Goal: Task Accomplishment & Management: Use online tool/utility

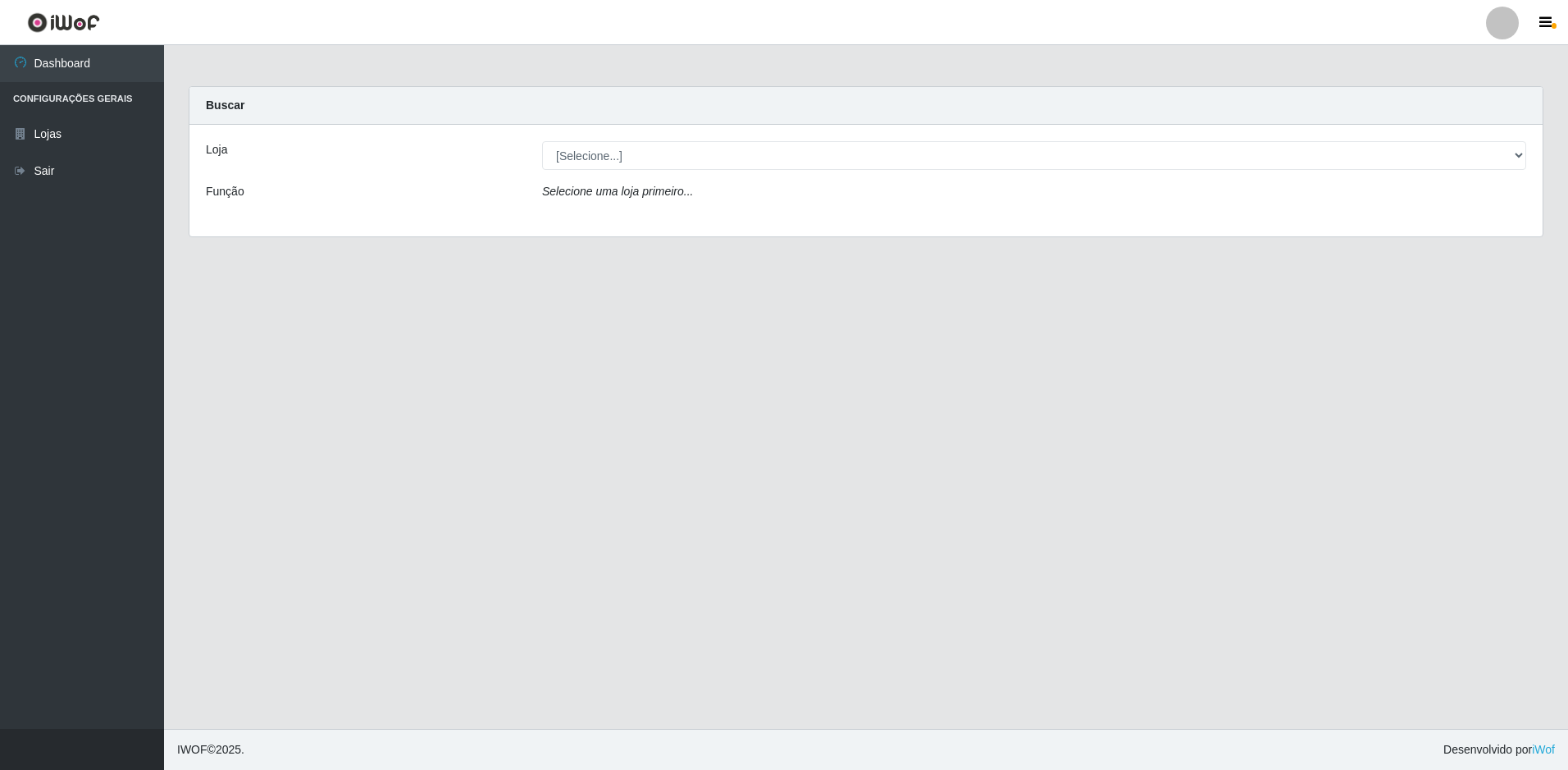
click at [679, 172] on div "Loja [Selecione...] Extrabom - Loja 51 Gaivotas Função Selecione uma loja prime…" at bounding box center [866, 181] width 1354 height 112
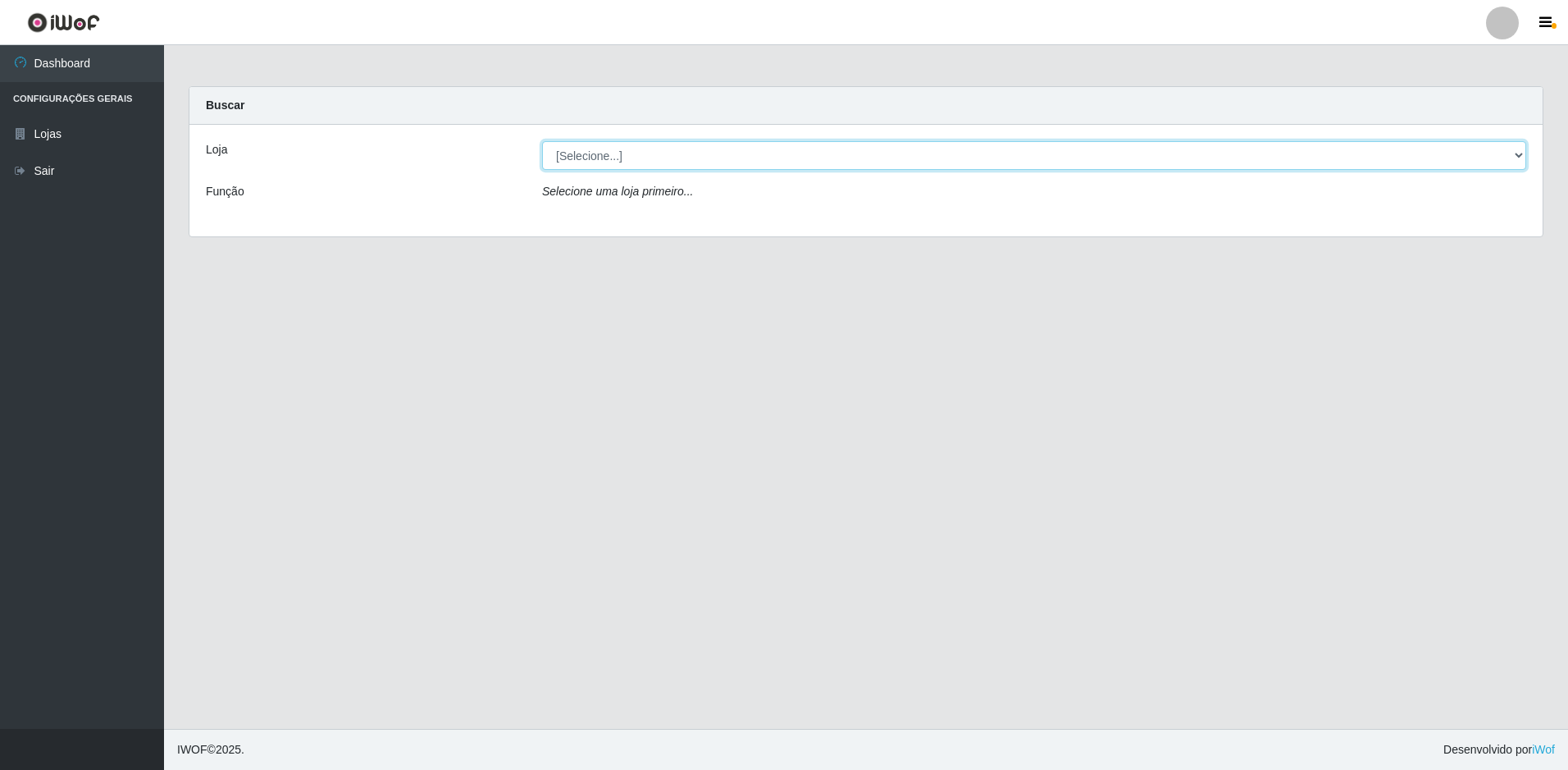
click at [681, 163] on select "[Selecione...] Extrabom - Loja 51 Gaivotas" at bounding box center [1034, 155] width 984 height 29
select select "469"
click at [542, 141] on select "[Selecione...] Extrabom - Loja 51 Gaivotas" at bounding box center [1034, 155] width 984 height 29
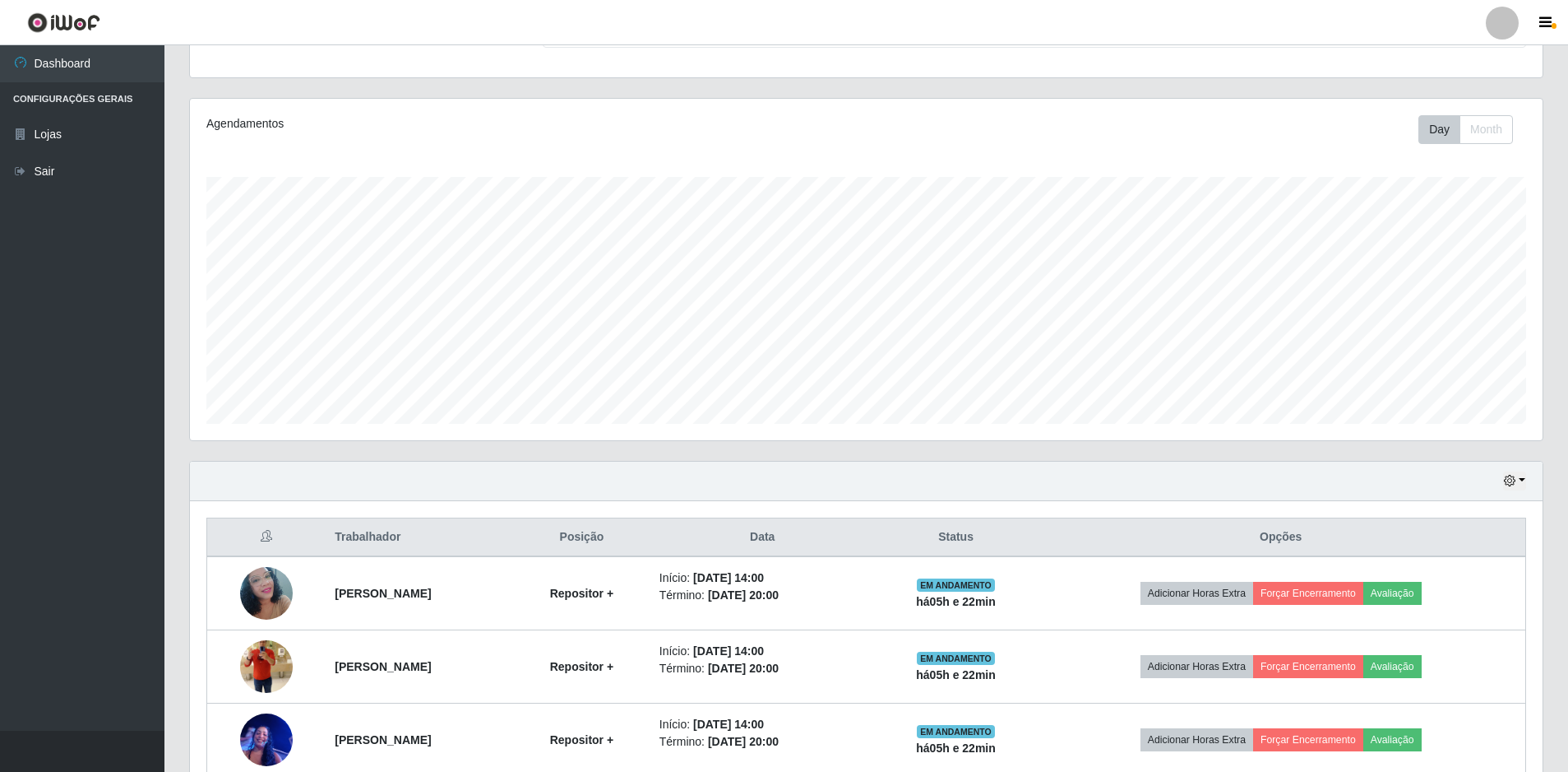
scroll to position [321, 0]
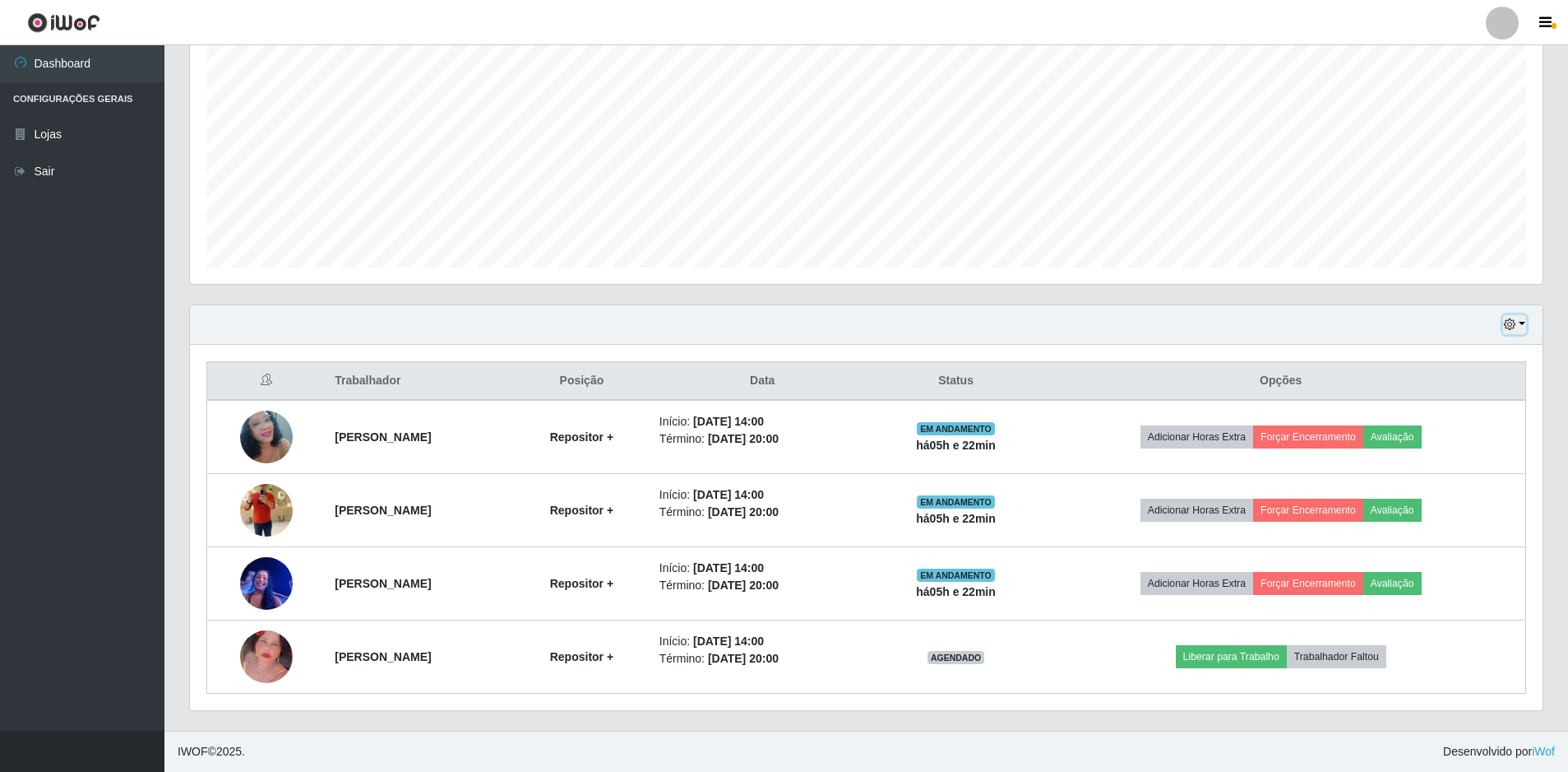
click at [1519, 325] on button "button" at bounding box center [1515, 325] width 23 height 19
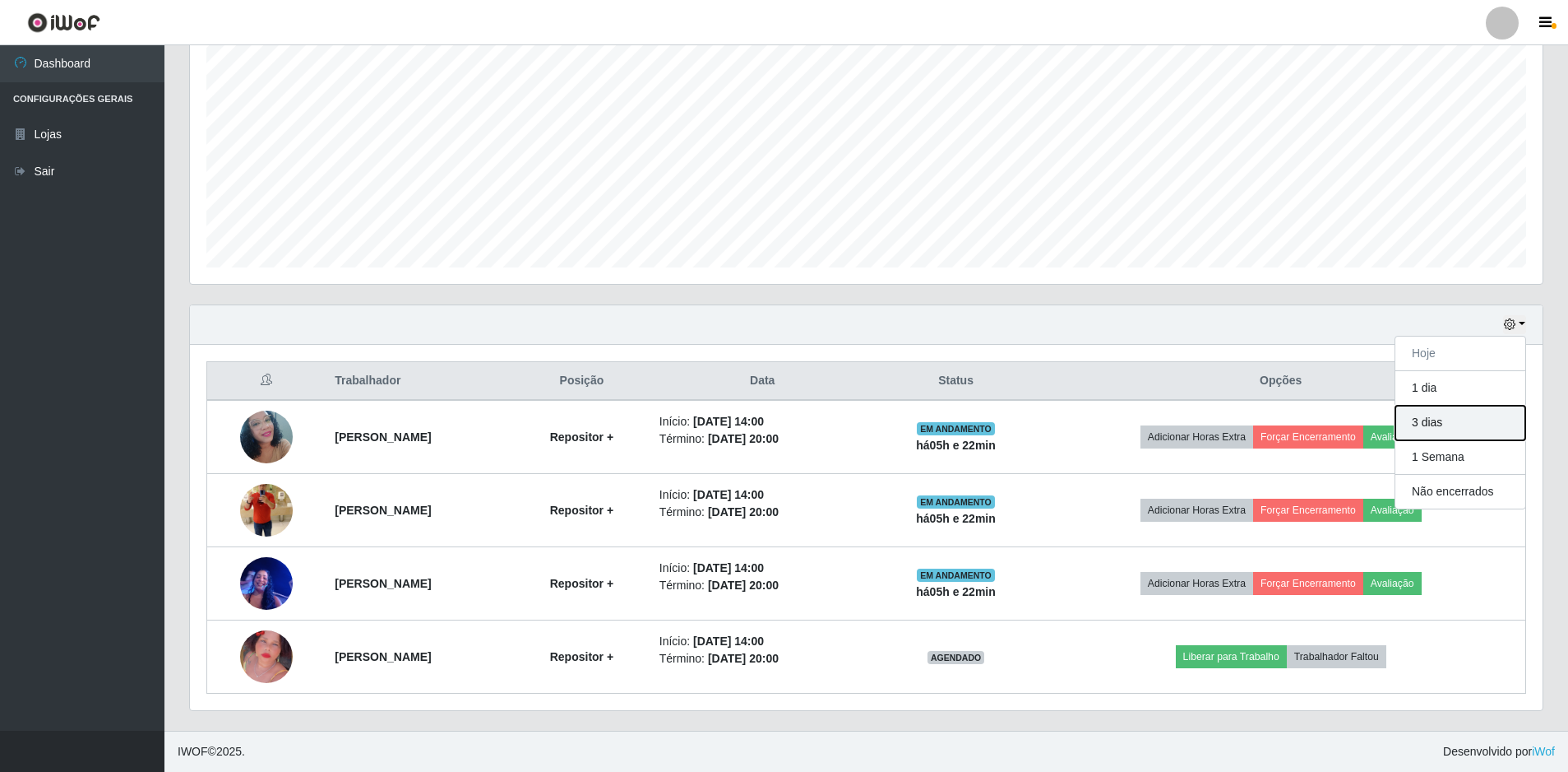
click at [1445, 419] on button "3 dias" at bounding box center [1460, 423] width 130 height 35
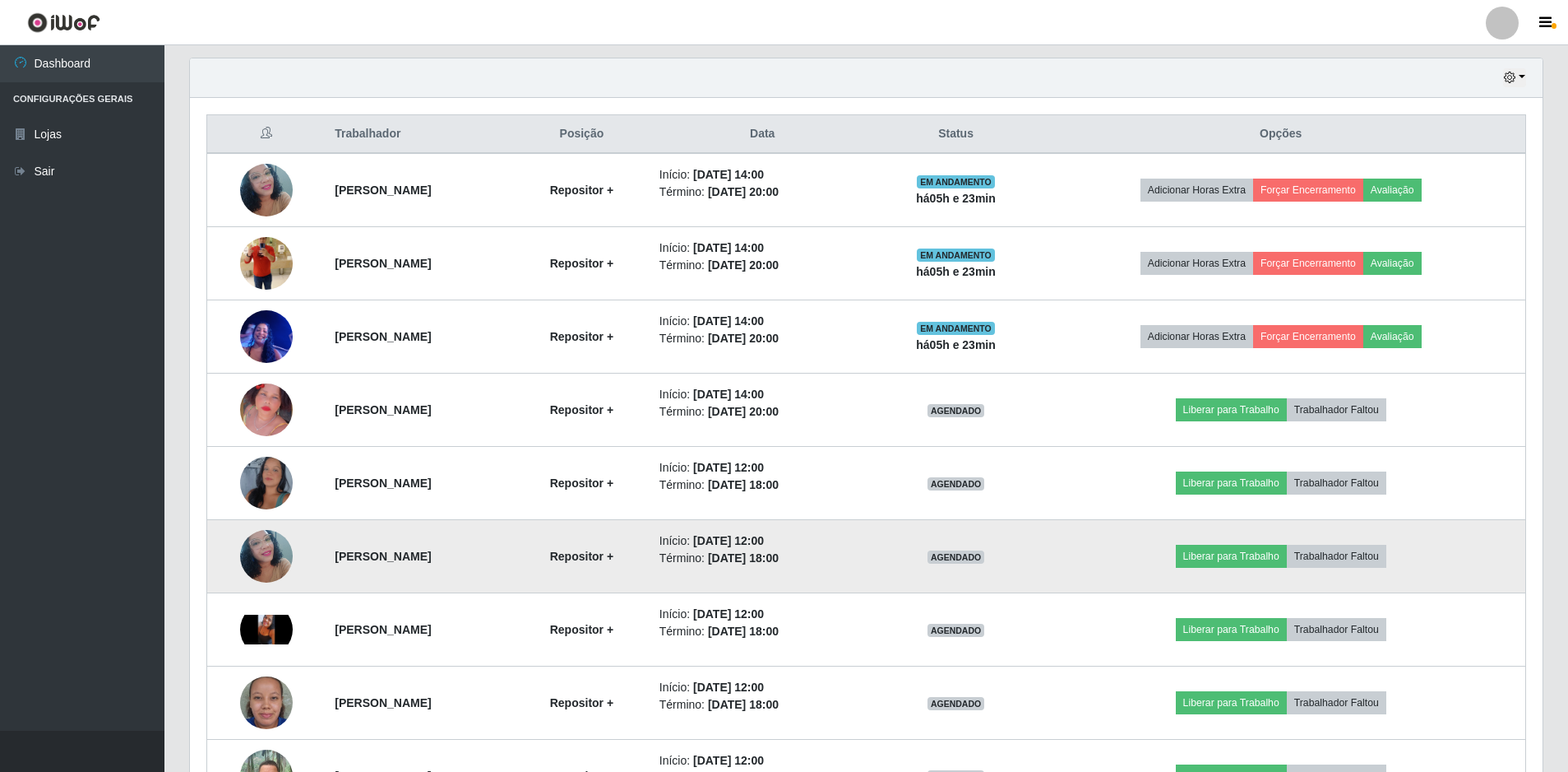
scroll to position [687, 0]
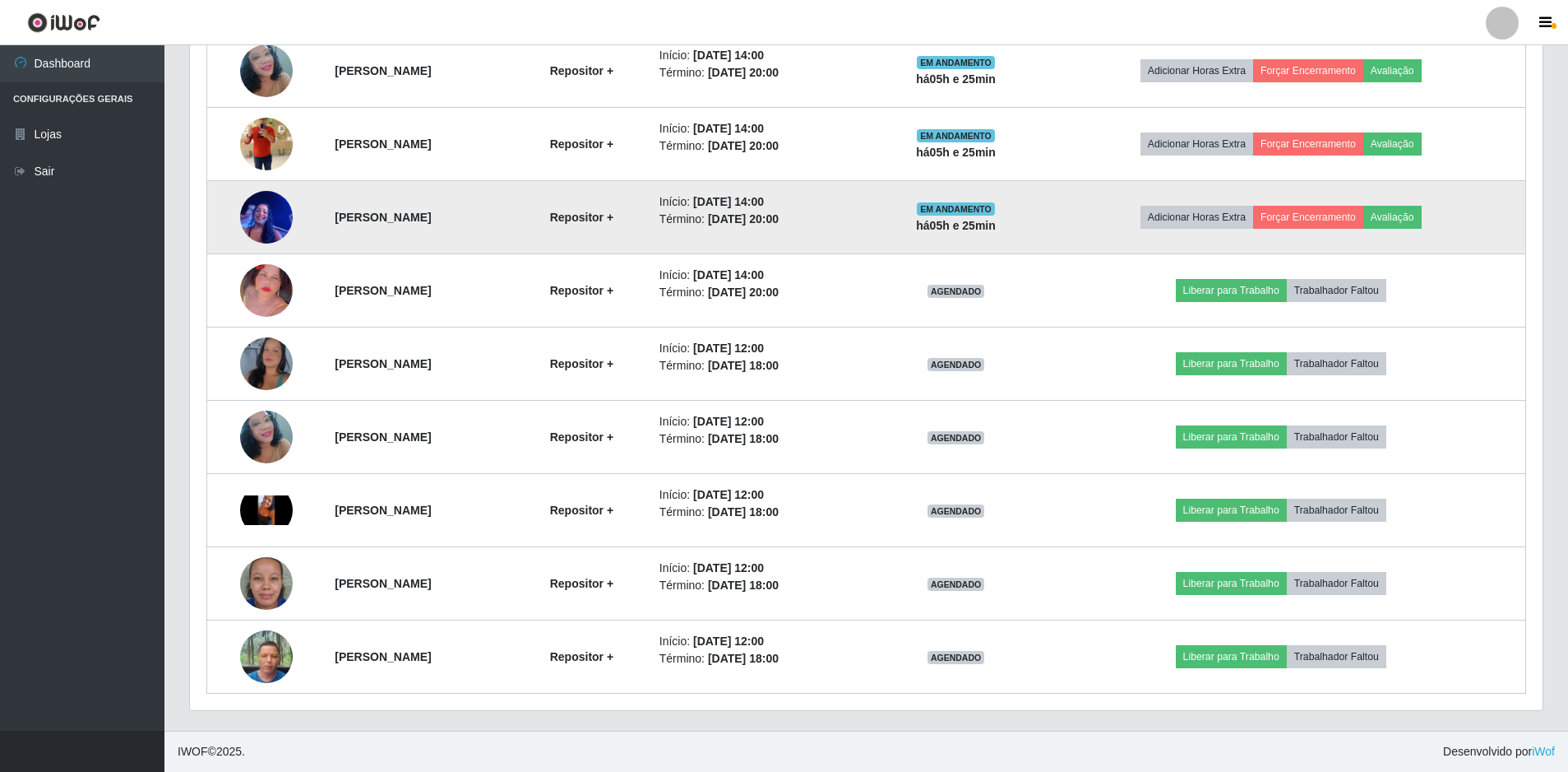
click at [256, 235] on img at bounding box center [266, 217] width 52 height 70
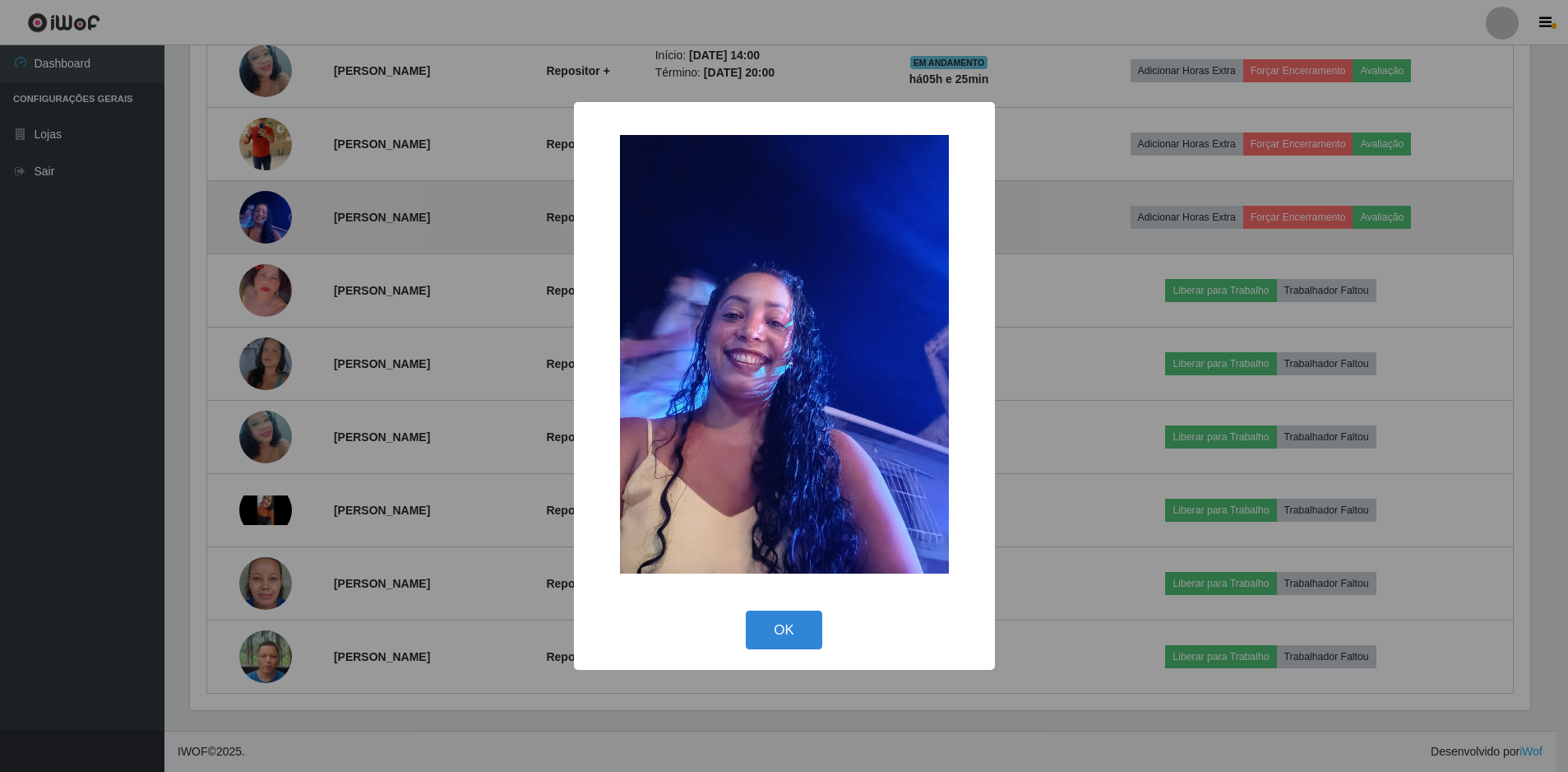
scroll to position [341, 1344]
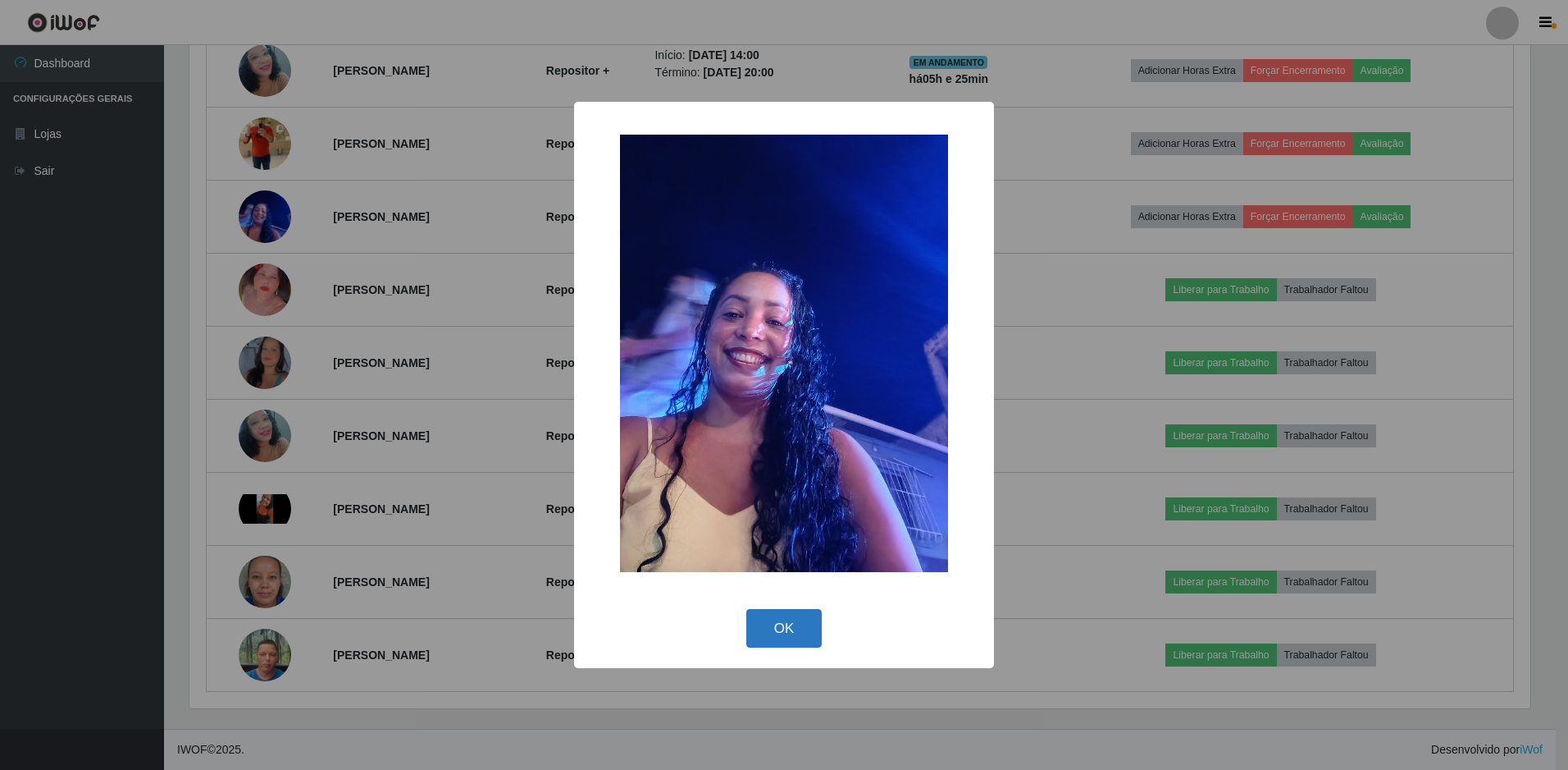
click at [797, 619] on button "OK" at bounding box center [784, 628] width 76 height 38
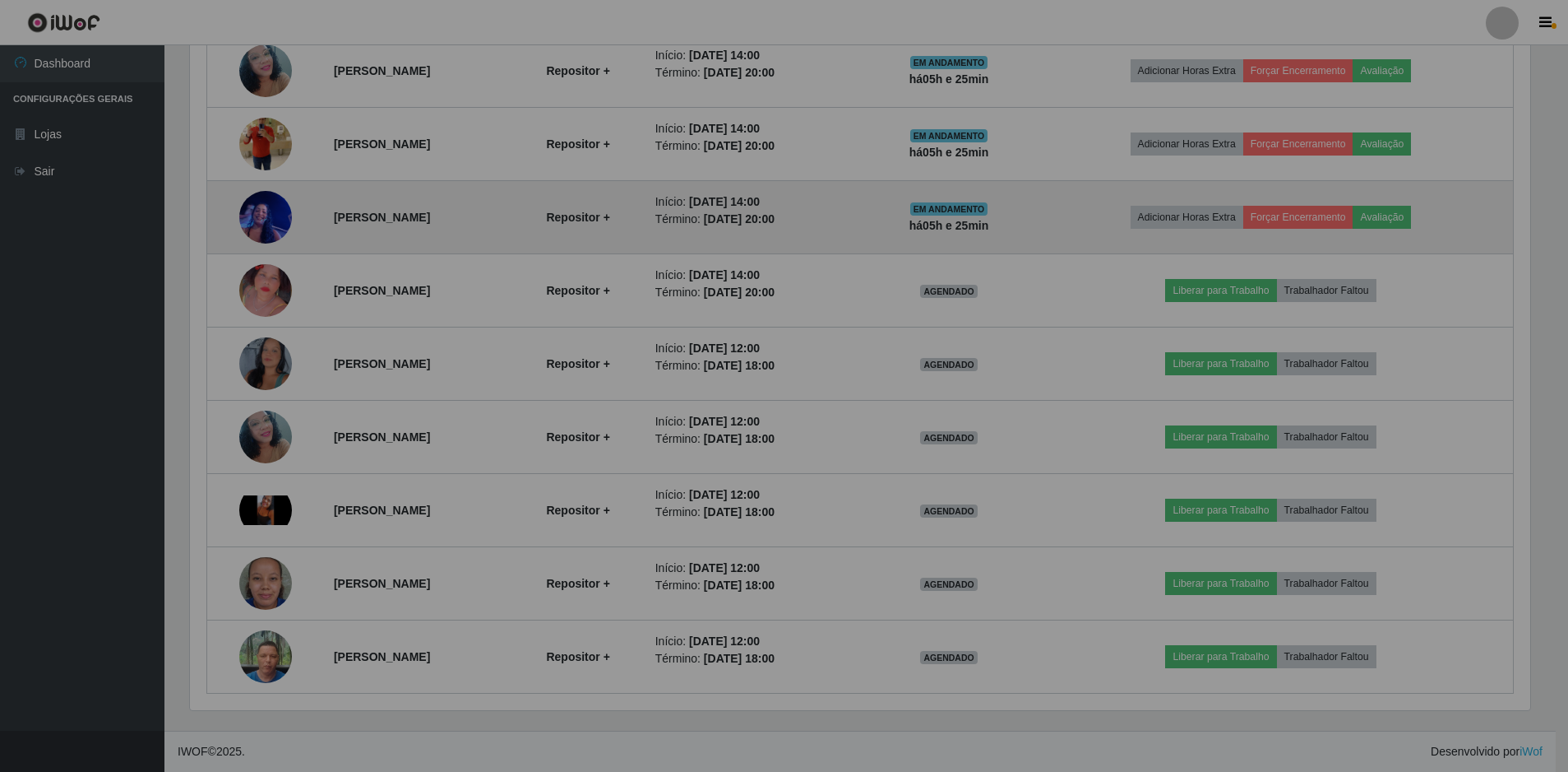
scroll to position [341, 1353]
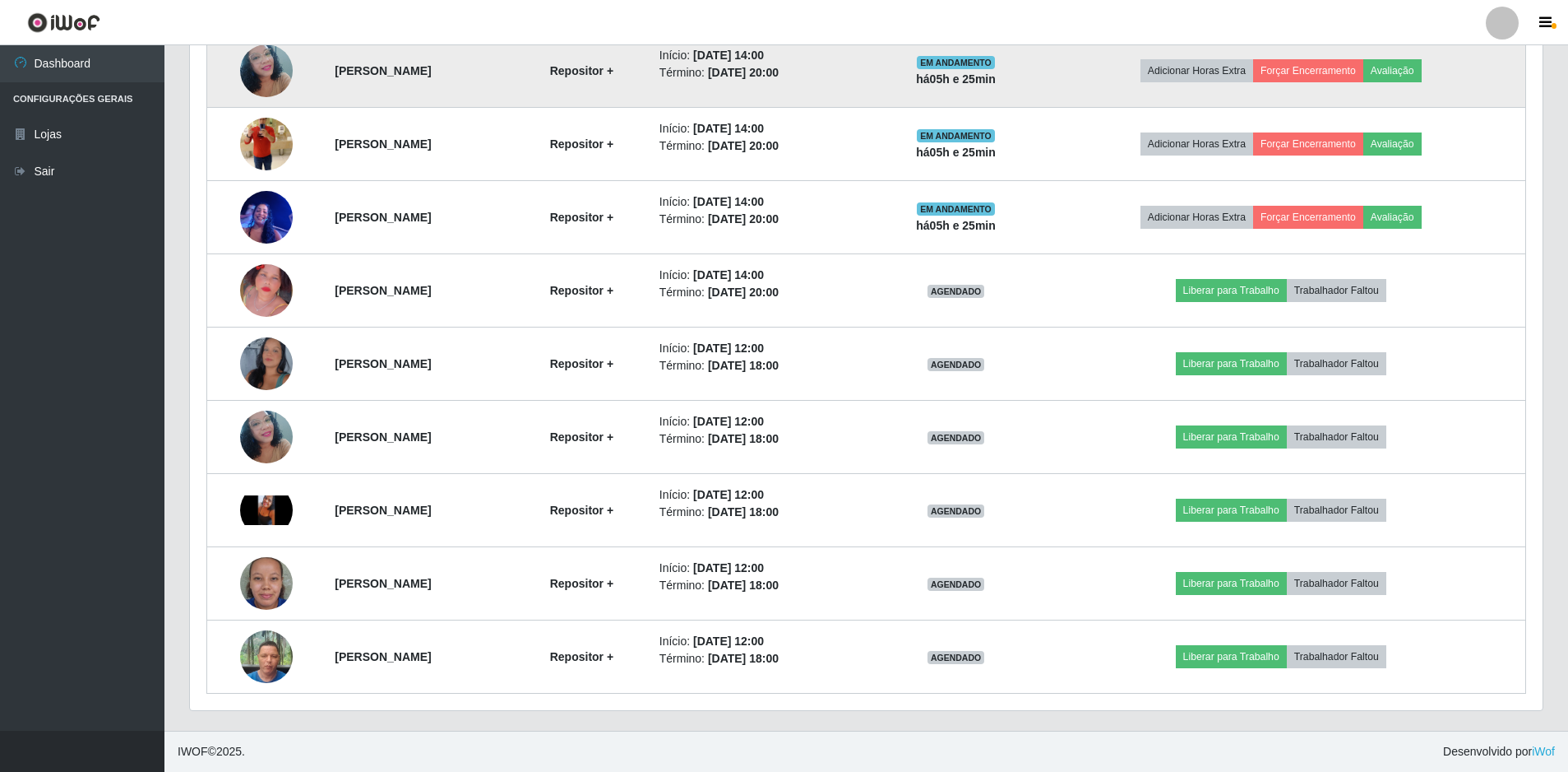
click at [271, 77] on img at bounding box center [266, 70] width 52 height 70
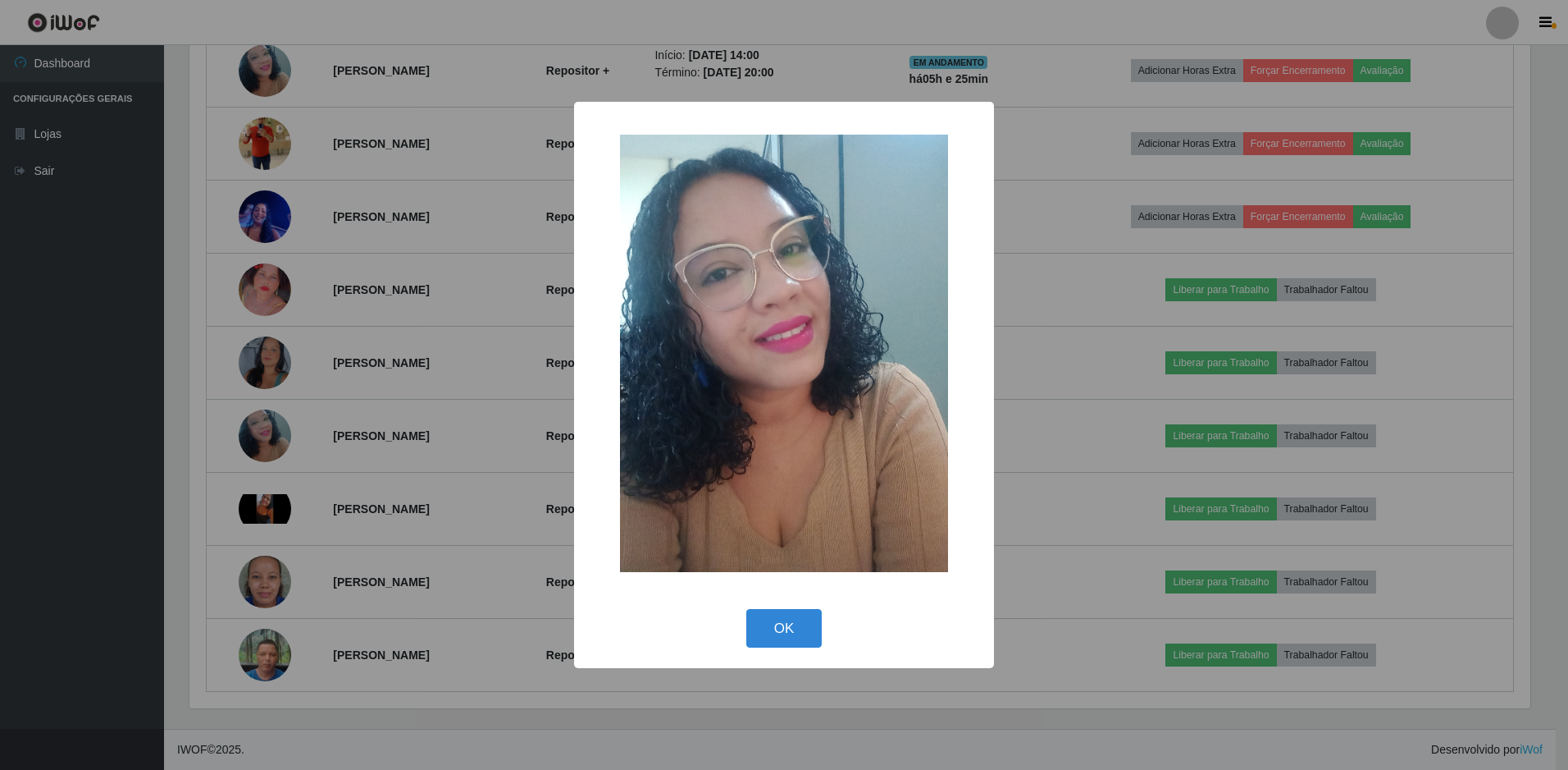
click at [311, 137] on div "× OK Cancel" at bounding box center [784, 385] width 1568 height 770
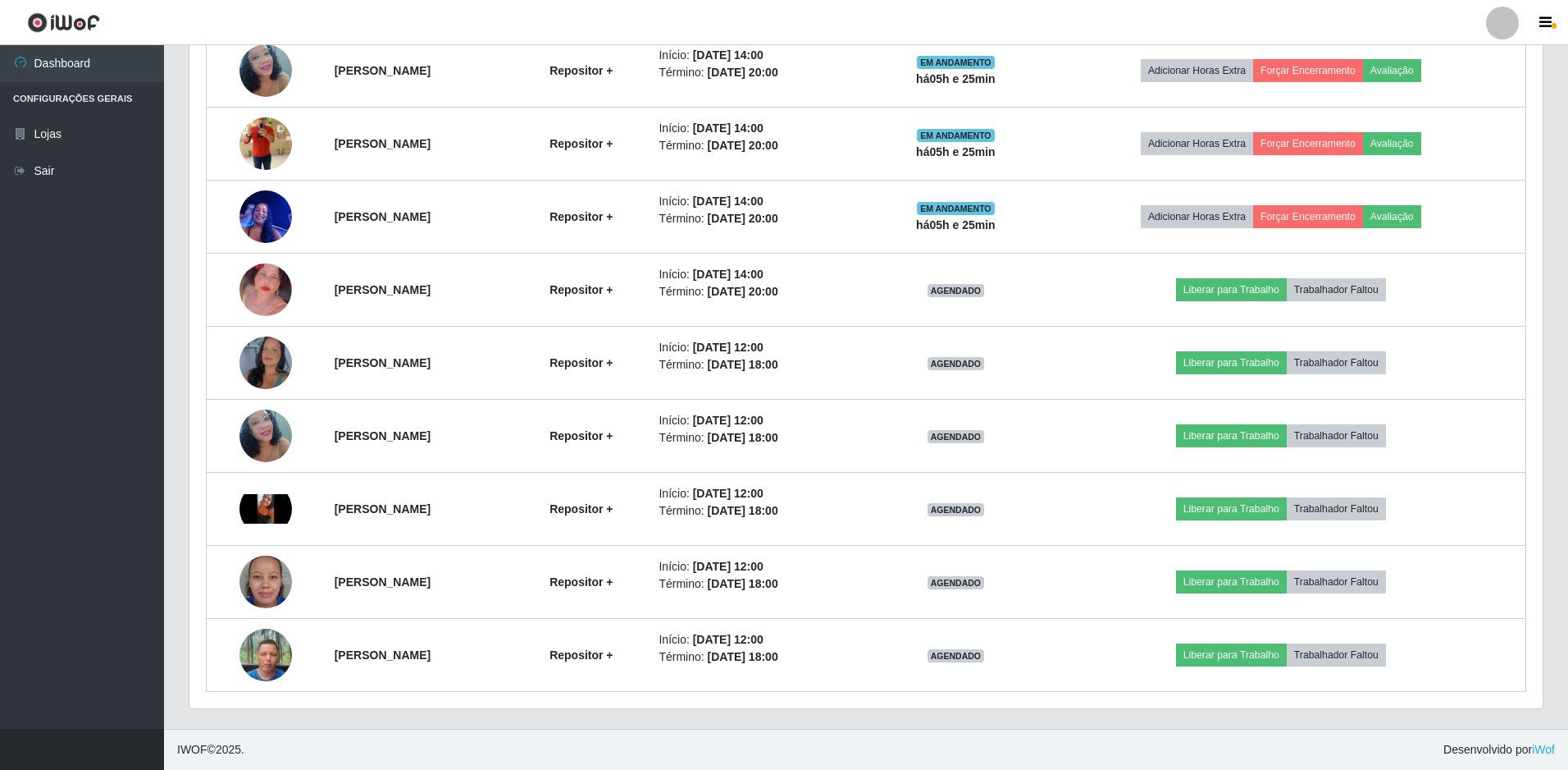
scroll to position [340, 1349]
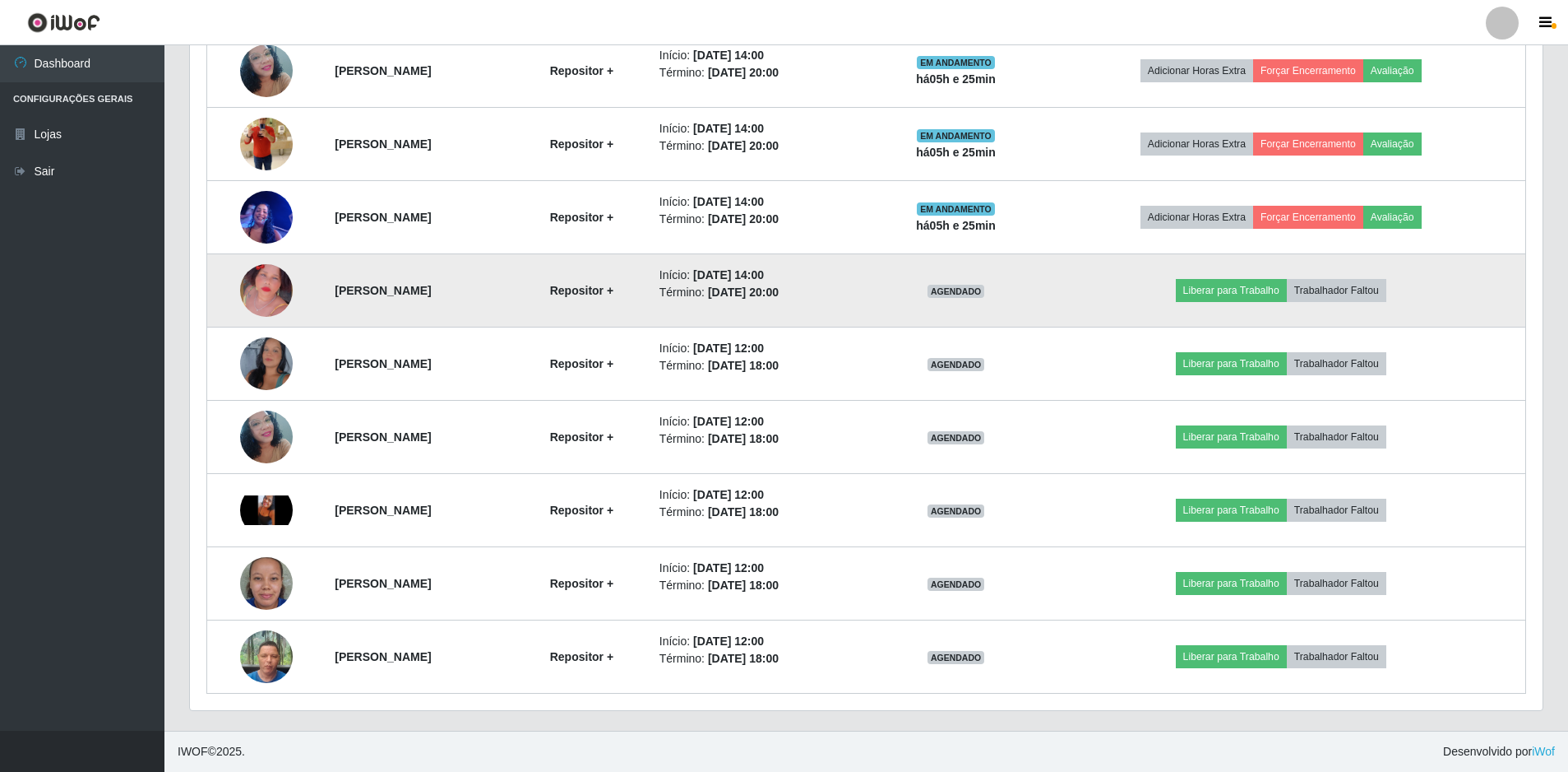
click at [263, 300] on img at bounding box center [266, 291] width 52 height 94
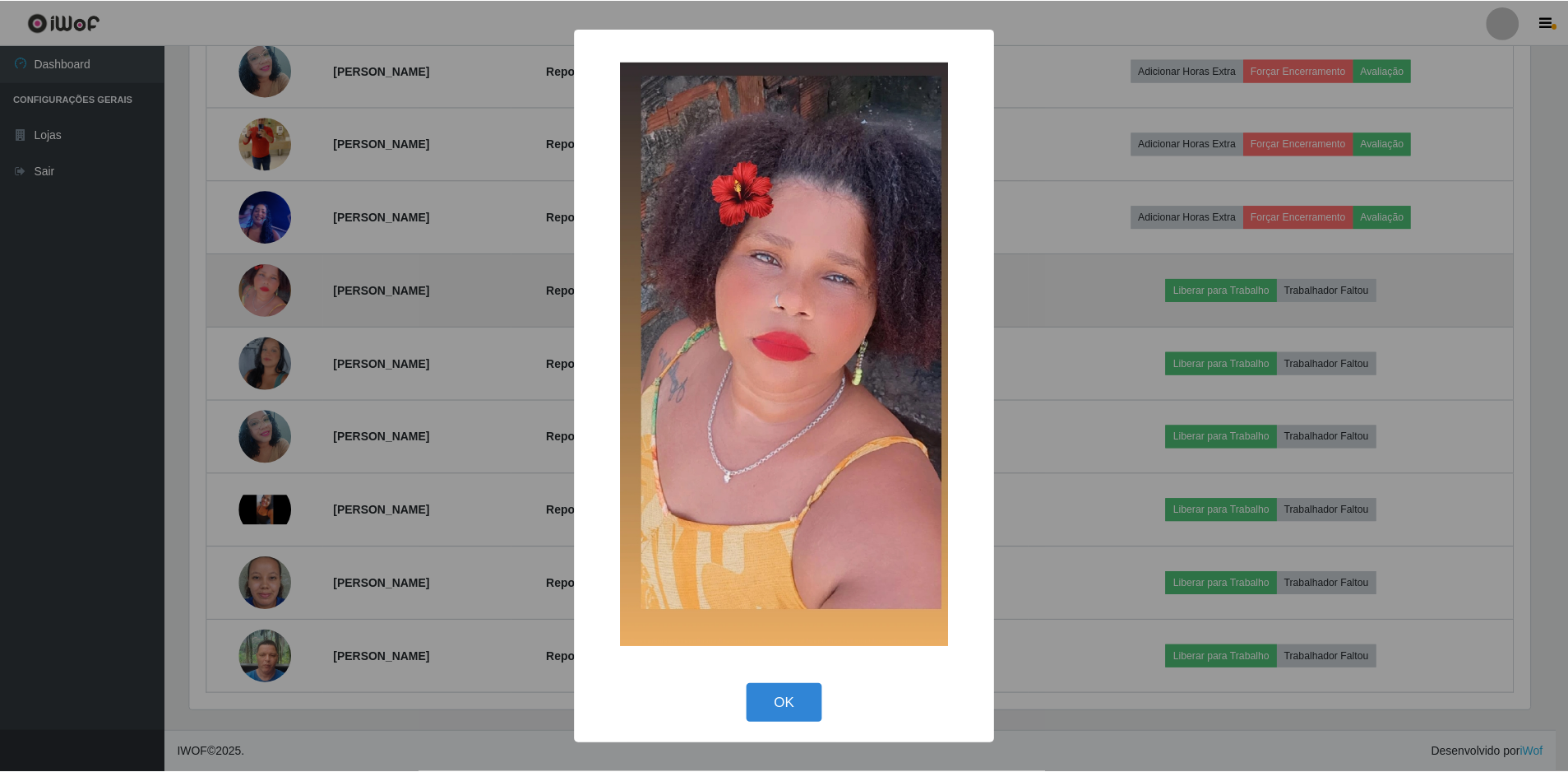
scroll to position [341, 1344]
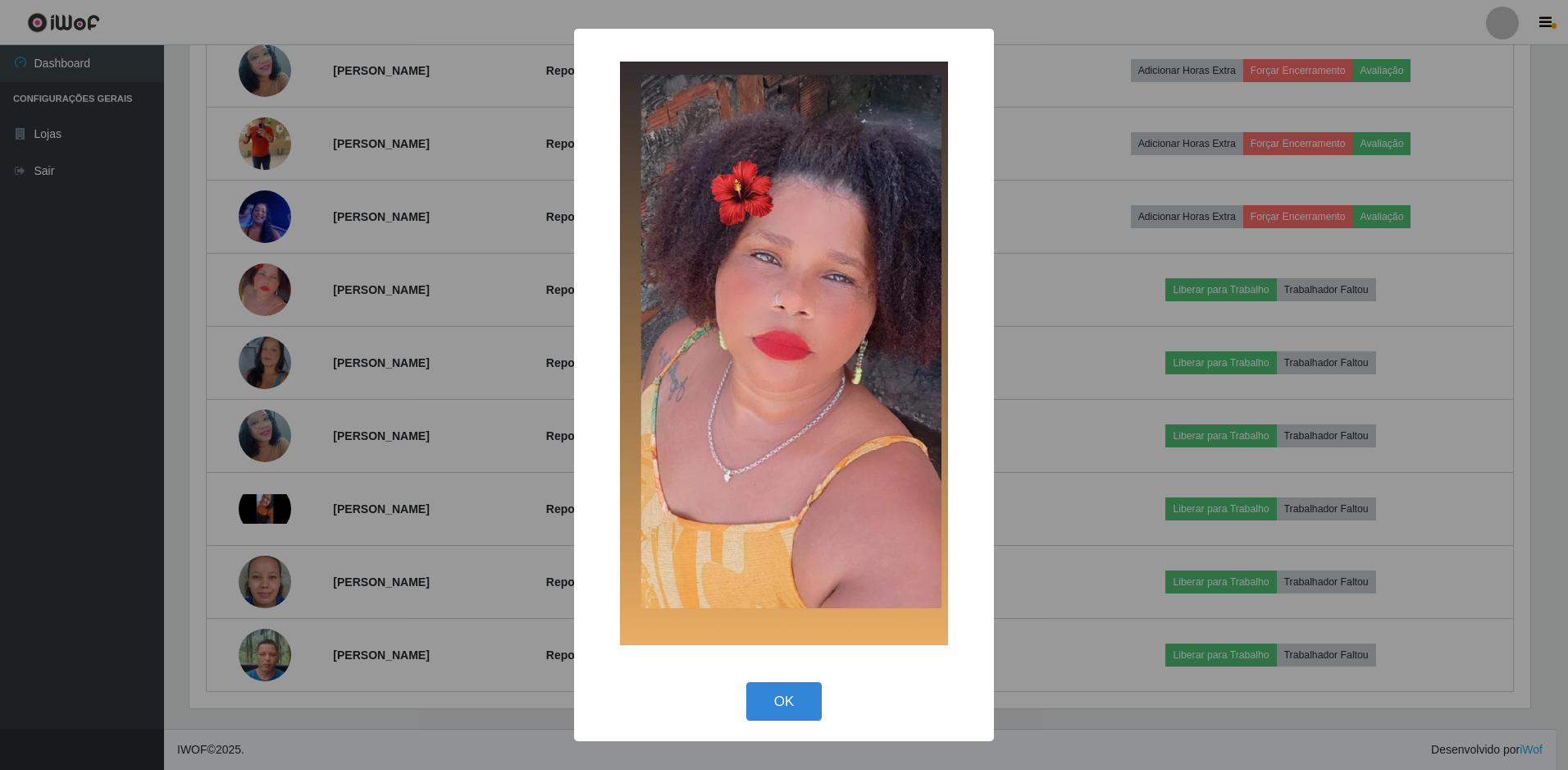
click at [289, 295] on div "× OK Cancel" at bounding box center [784, 385] width 1568 height 770
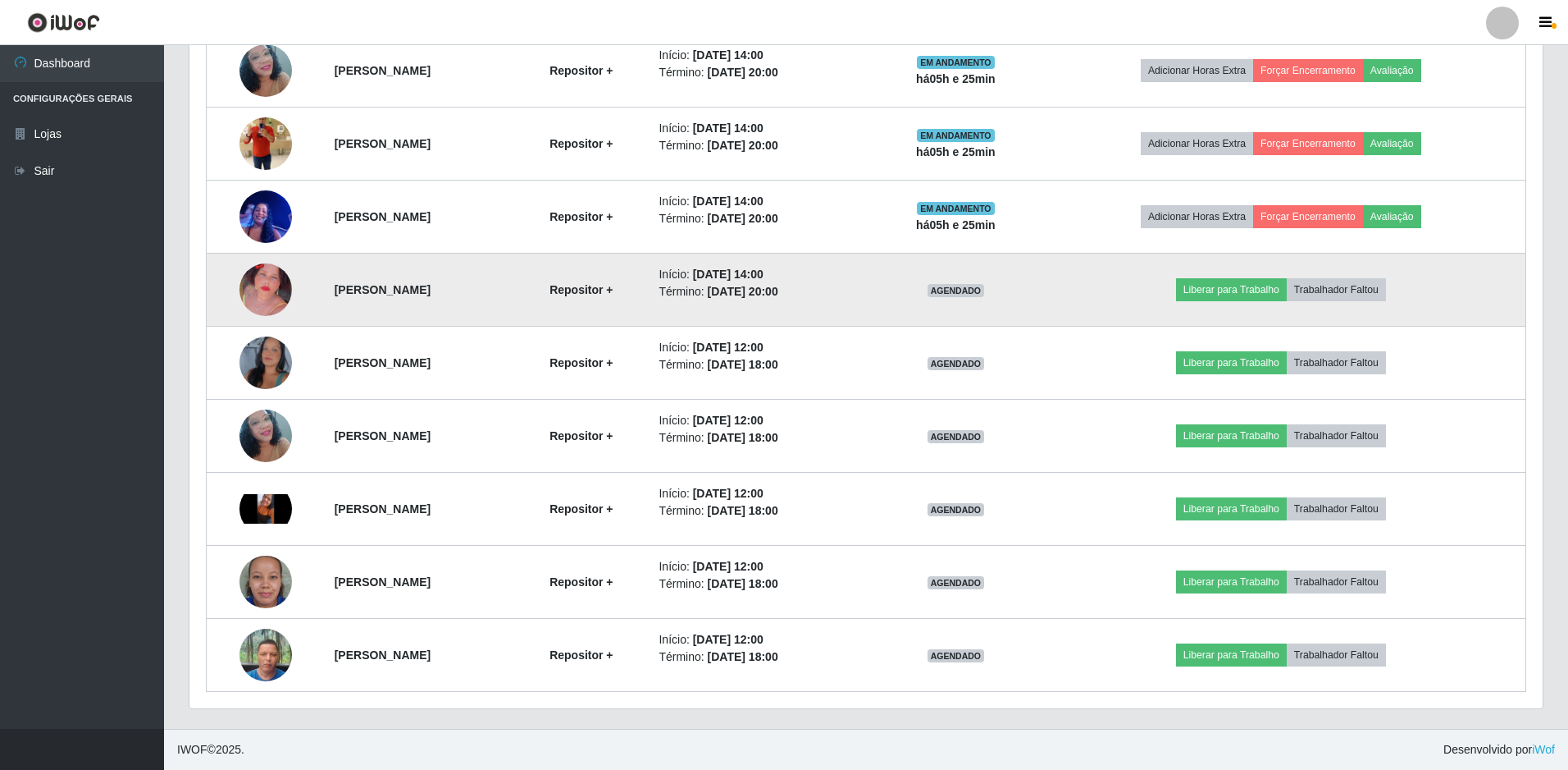
scroll to position [340, 1349]
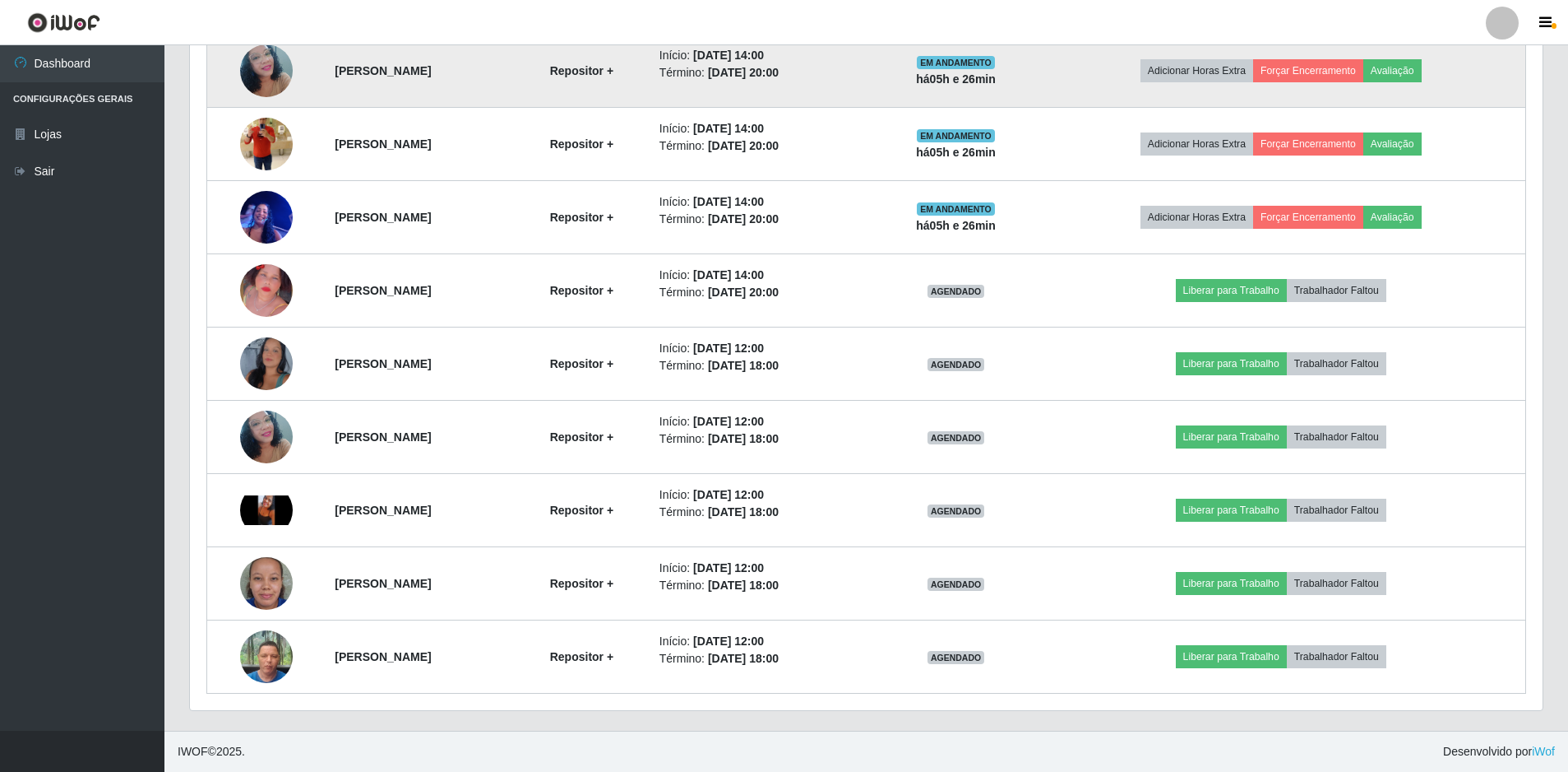
click at [261, 73] on img at bounding box center [266, 70] width 52 height 70
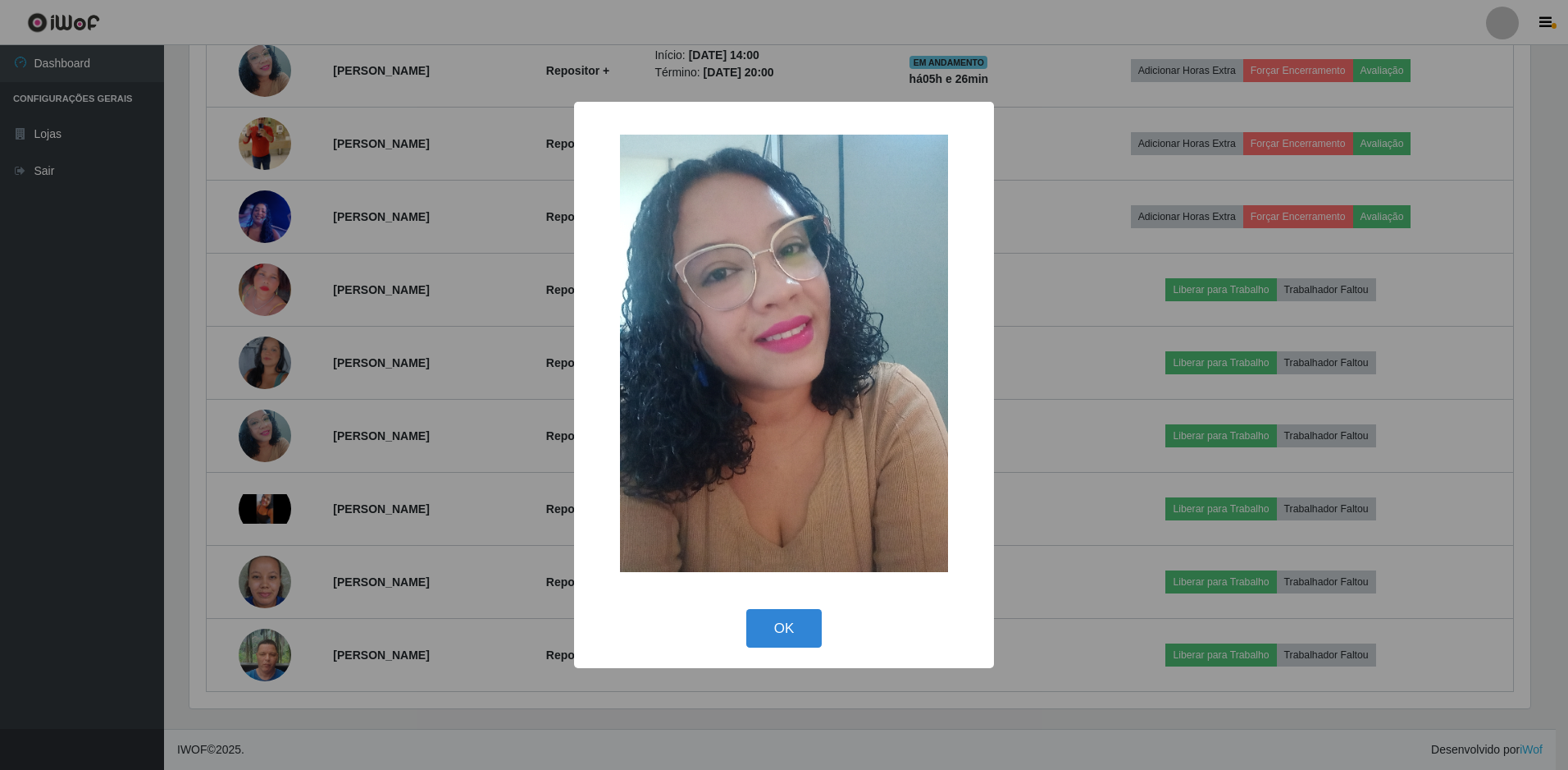
click at [393, 247] on div "× OK Cancel" at bounding box center [784, 385] width 1568 height 770
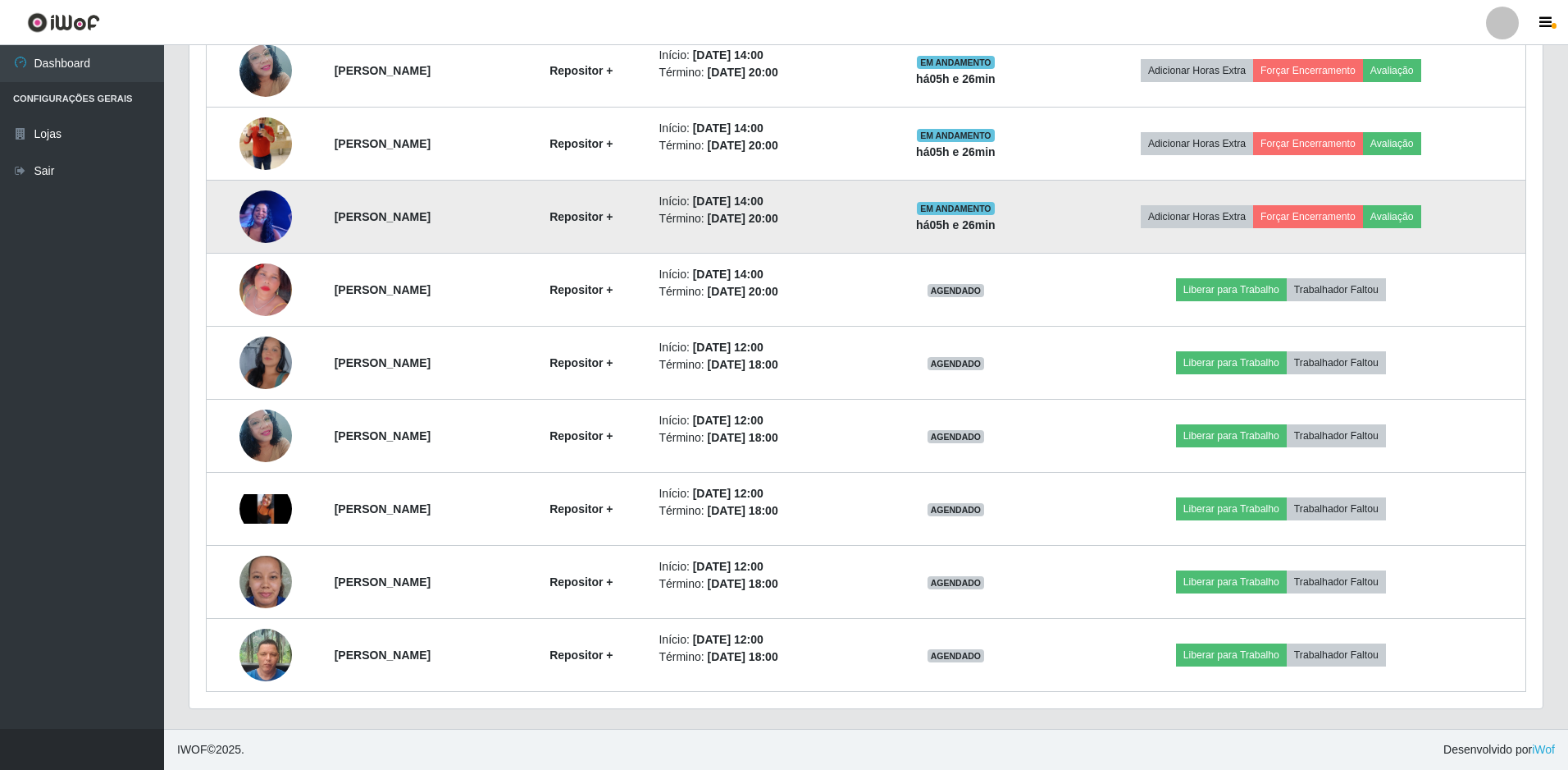
scroll to position [340, 1349]
click at [283, 217] on img at bounding box center [266, 216] width 52 height 69
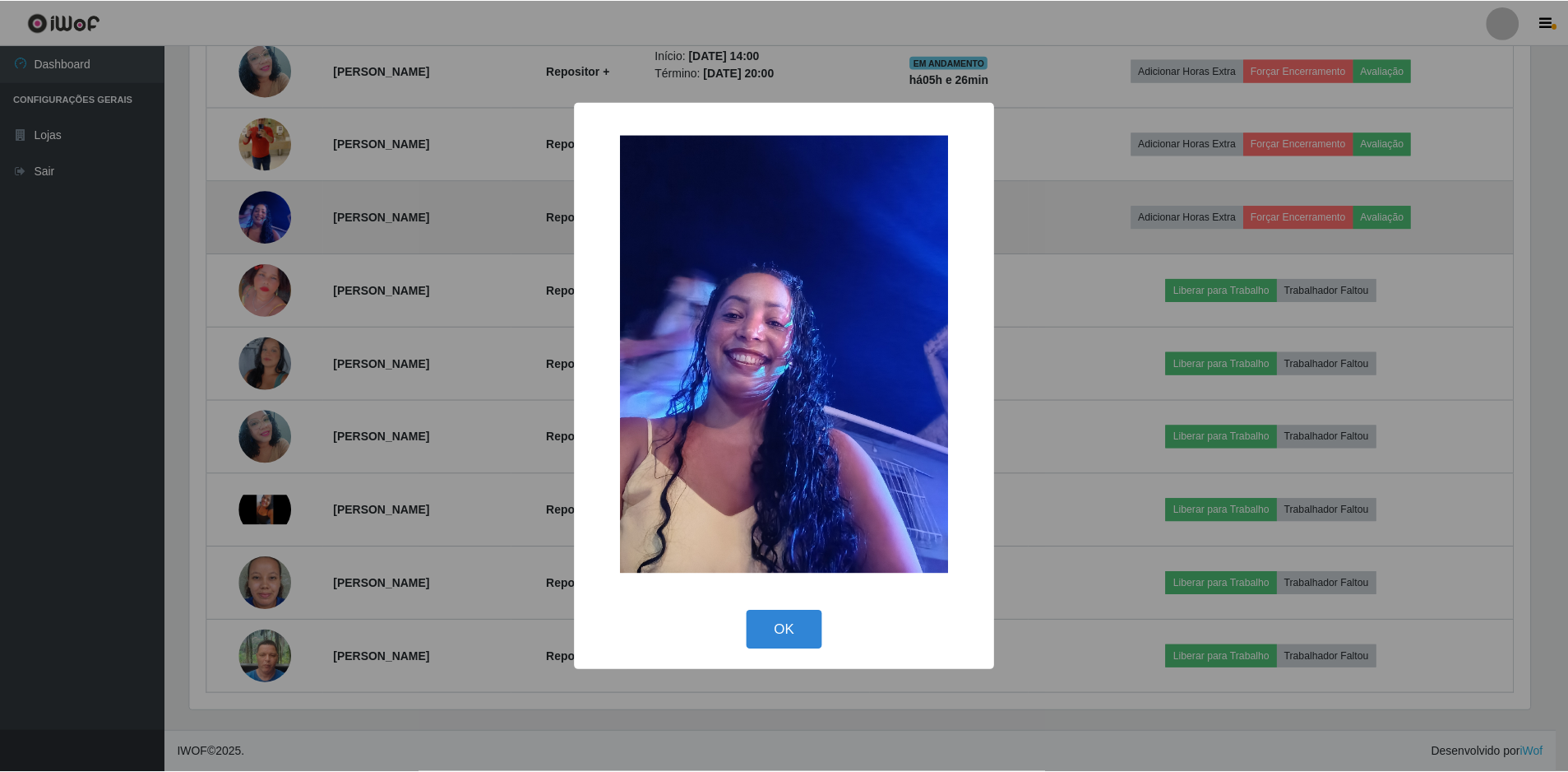
scroll to position [341, 1344]
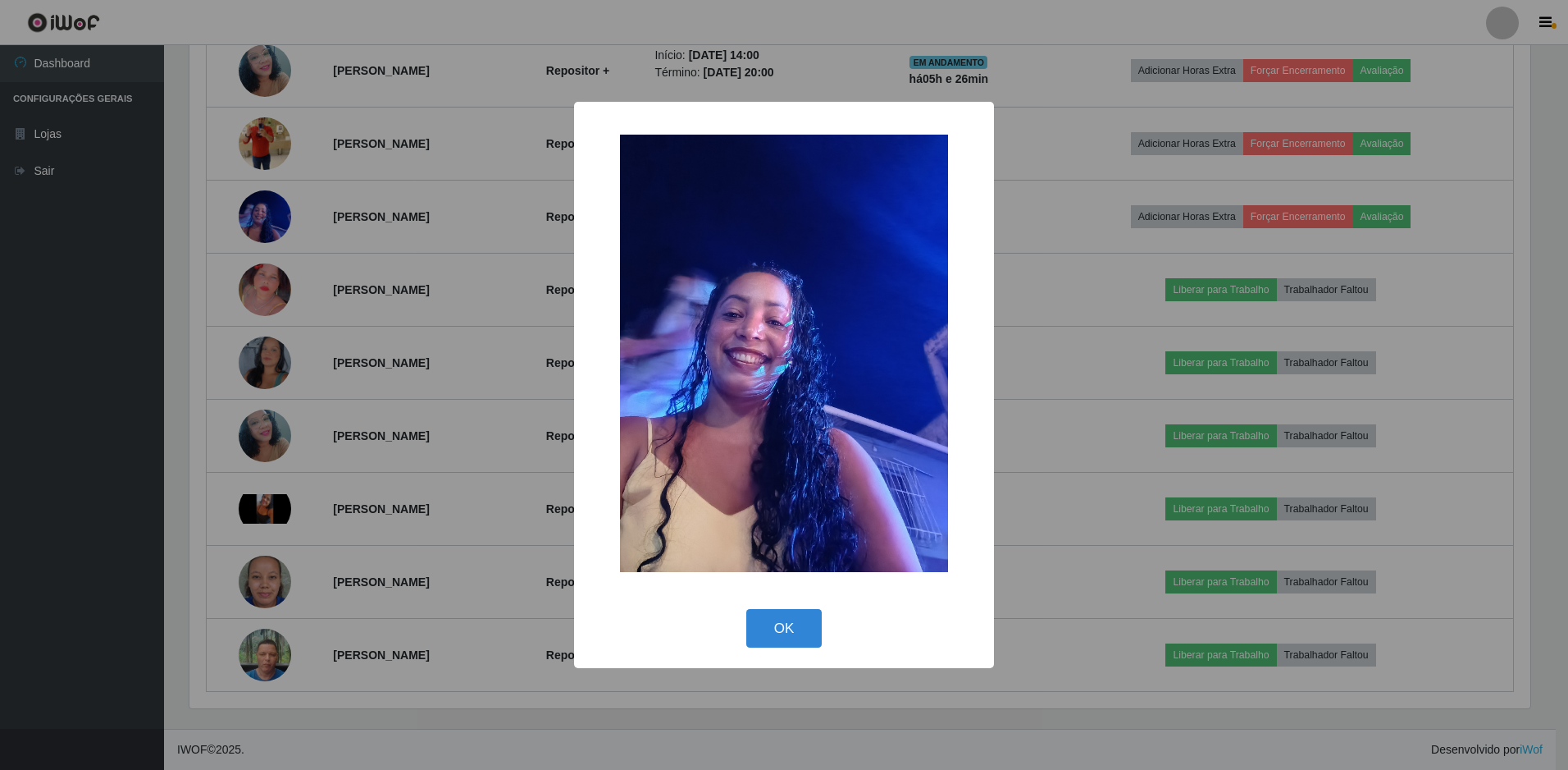
click at [323, 237] on div "× OK Cancel" at bounding box center [784, 385] width 1568 height 770
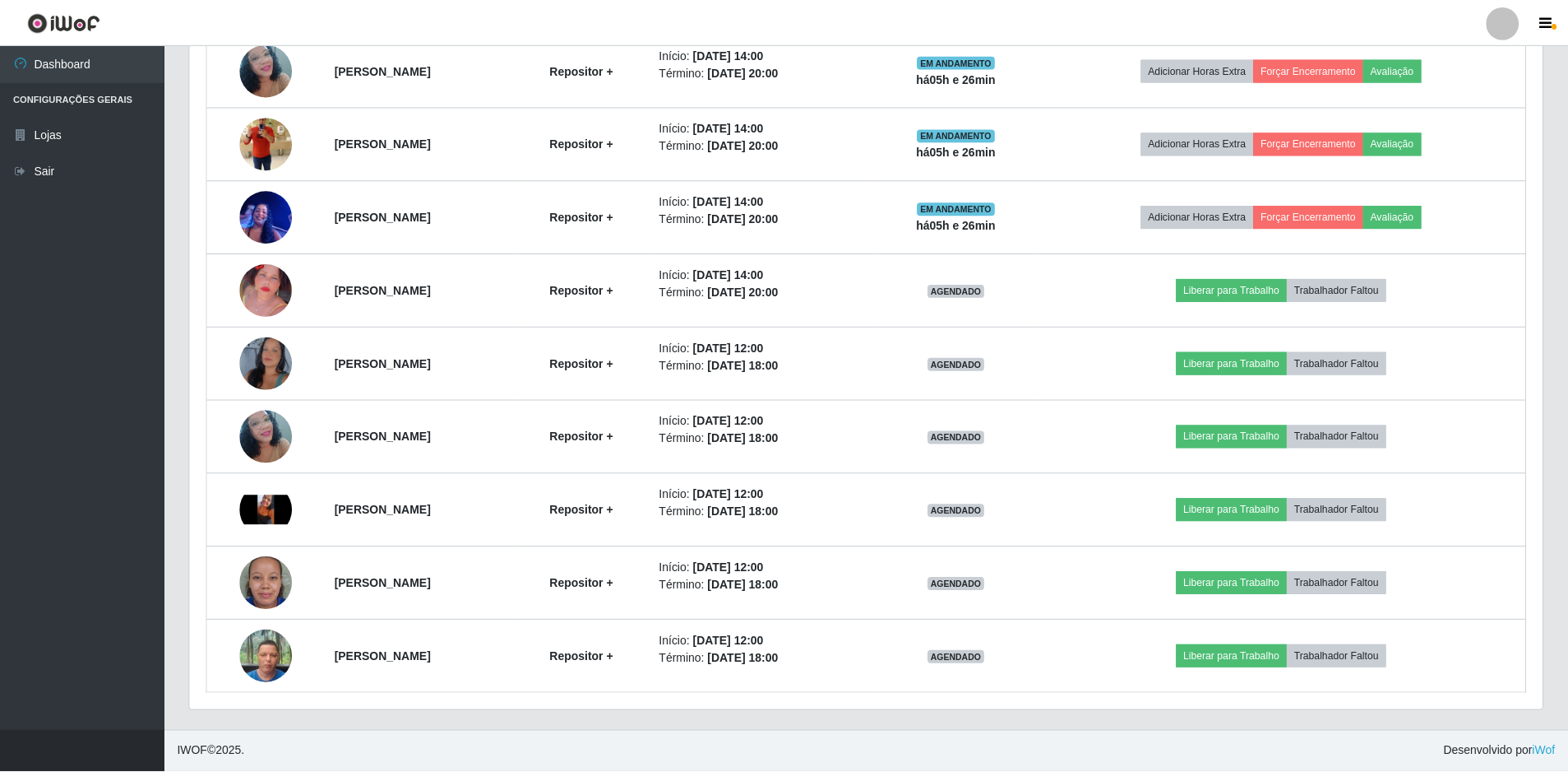
scroll to position [341, 1353]
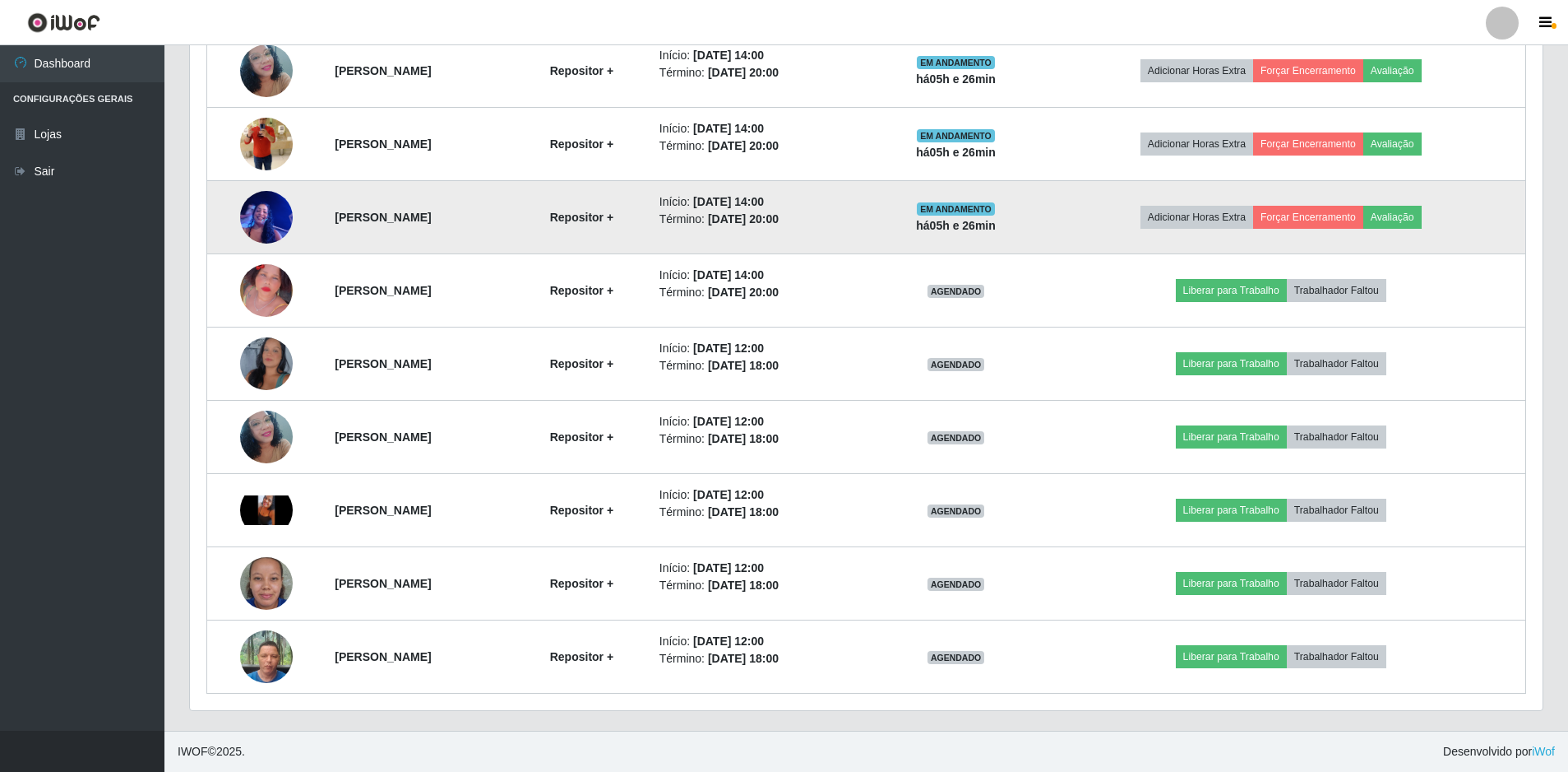
click at [269, 218] on img at bounding box center [266, 217] width 52 height 70
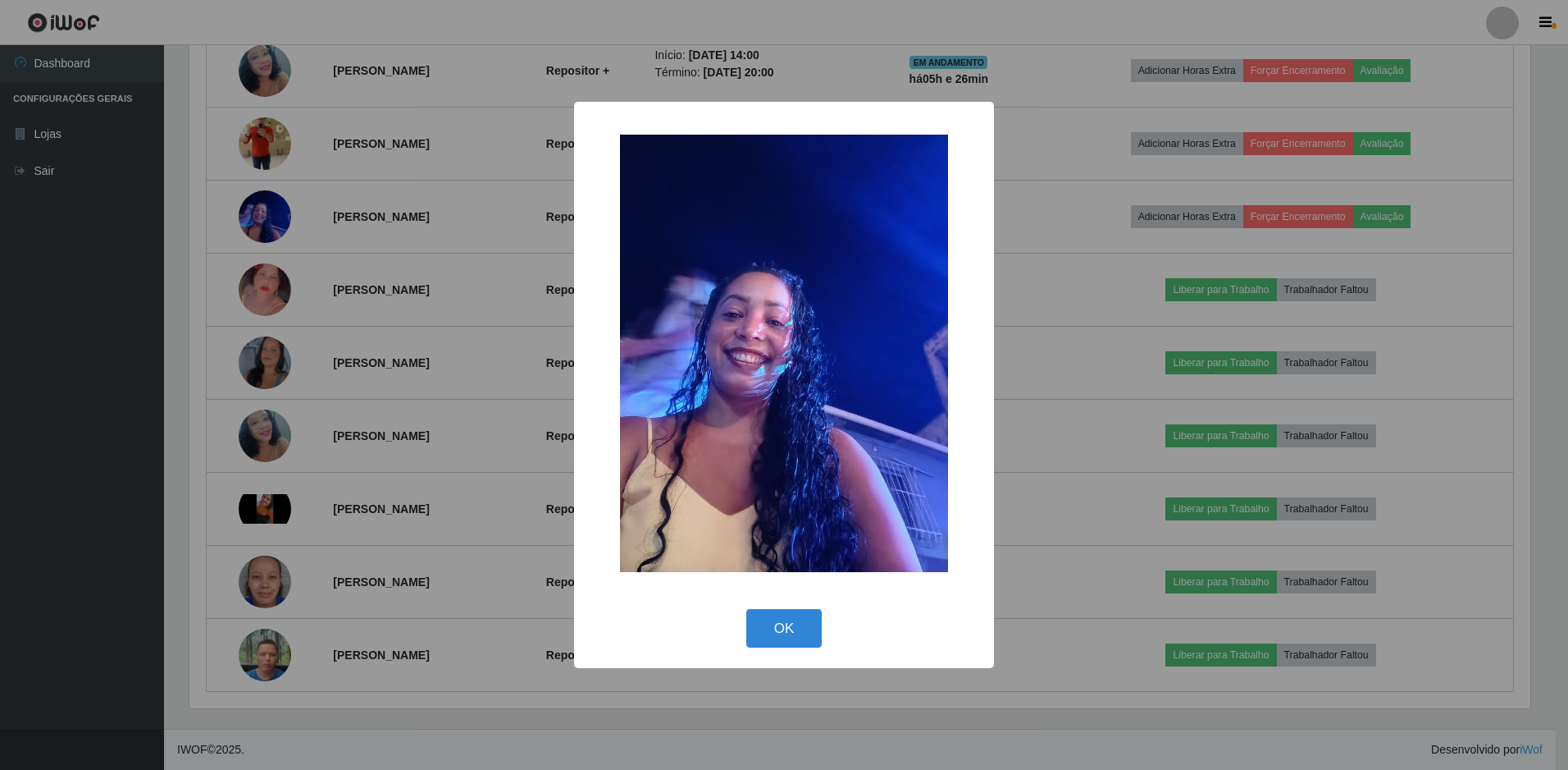
click at [330, 258] on div "× OK Cancel" at bounding box center [784, 385] width 1568 height 770
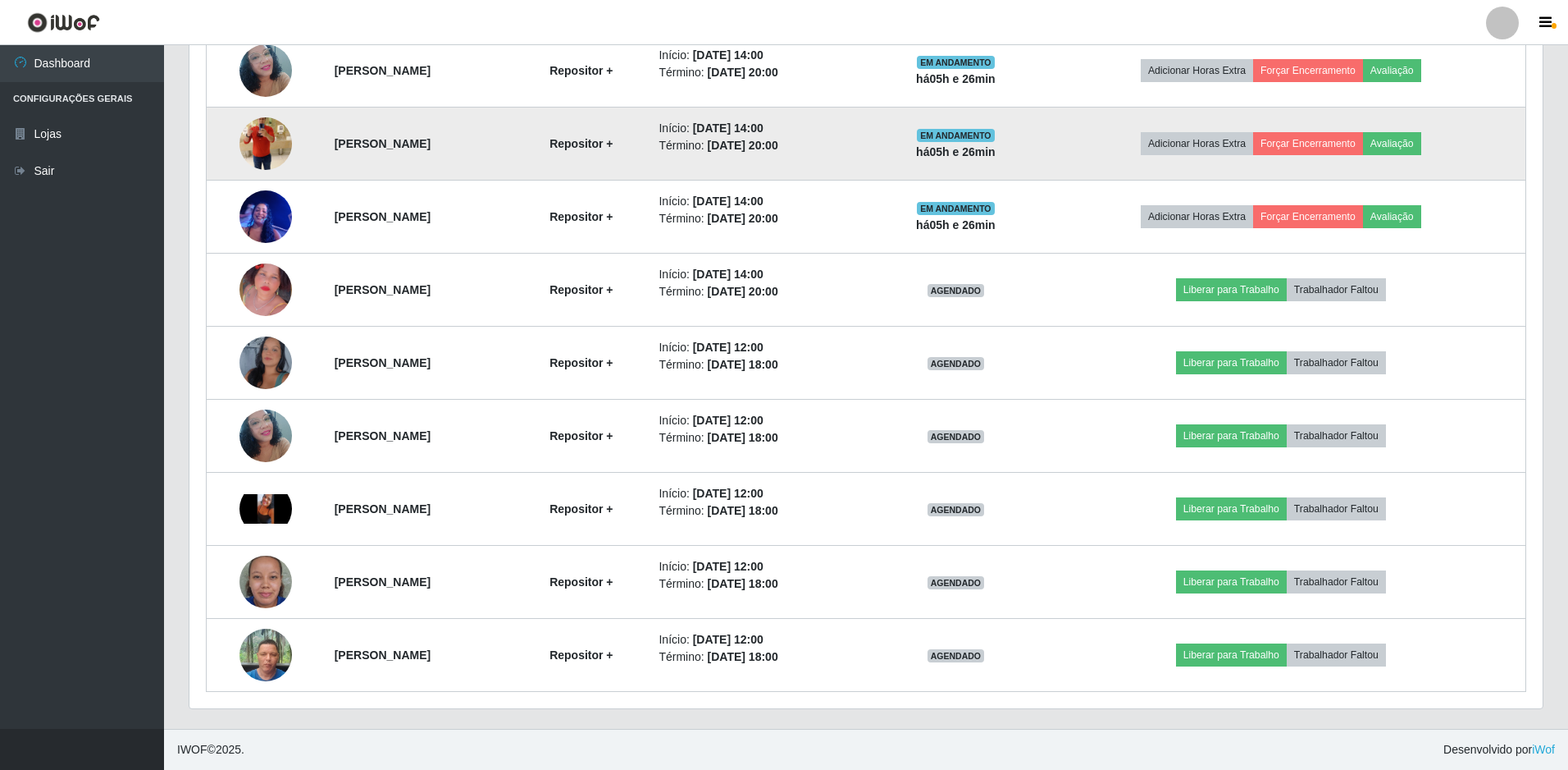
scroll to position [340, 1349]
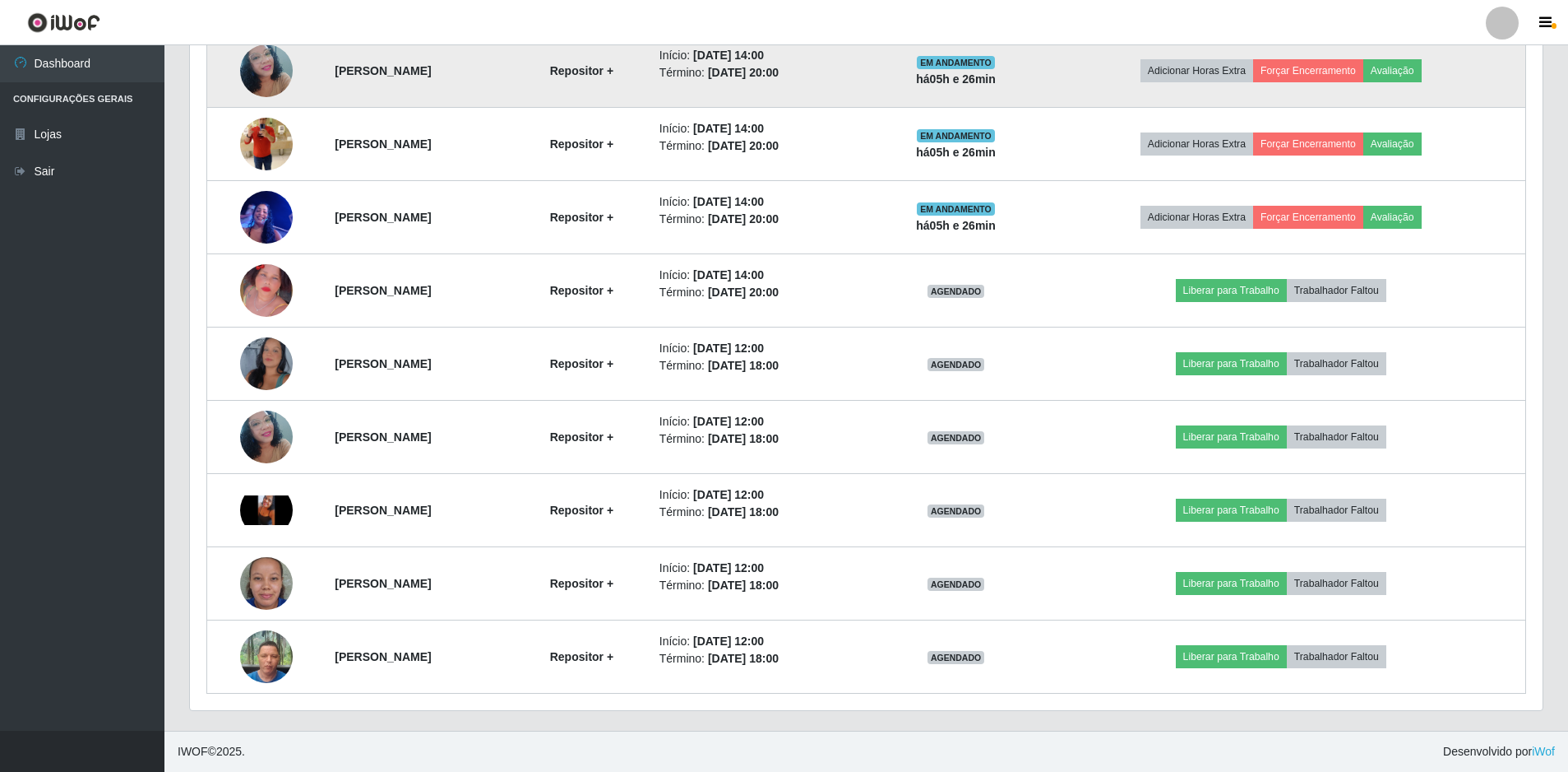
click at [268, 91] on img at bounding box center [266, 70] width 52 height 70
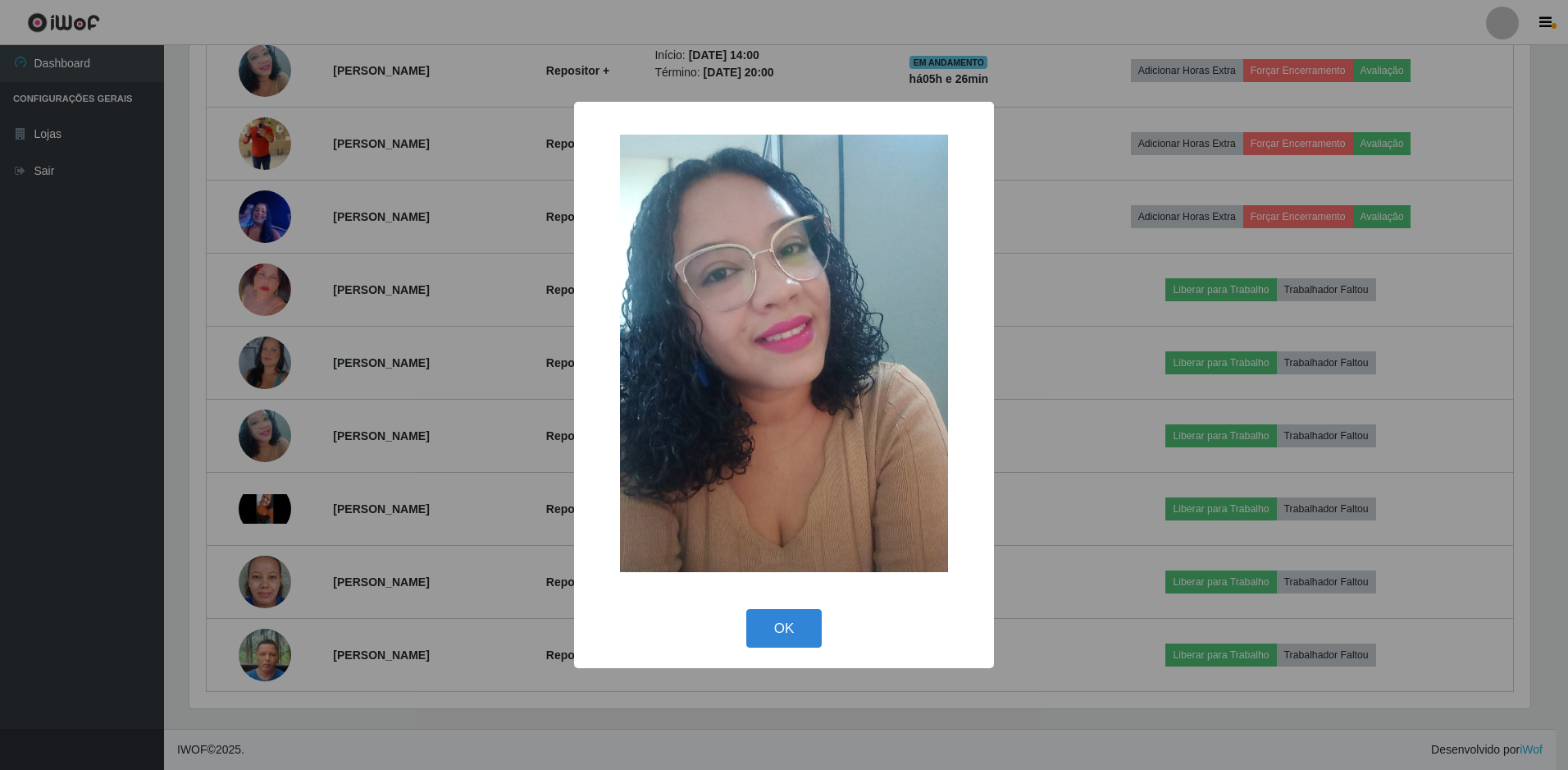
click at [305, 201] on div "× OK Cancel" at bounding box center [784, 385] width 1568 height 770
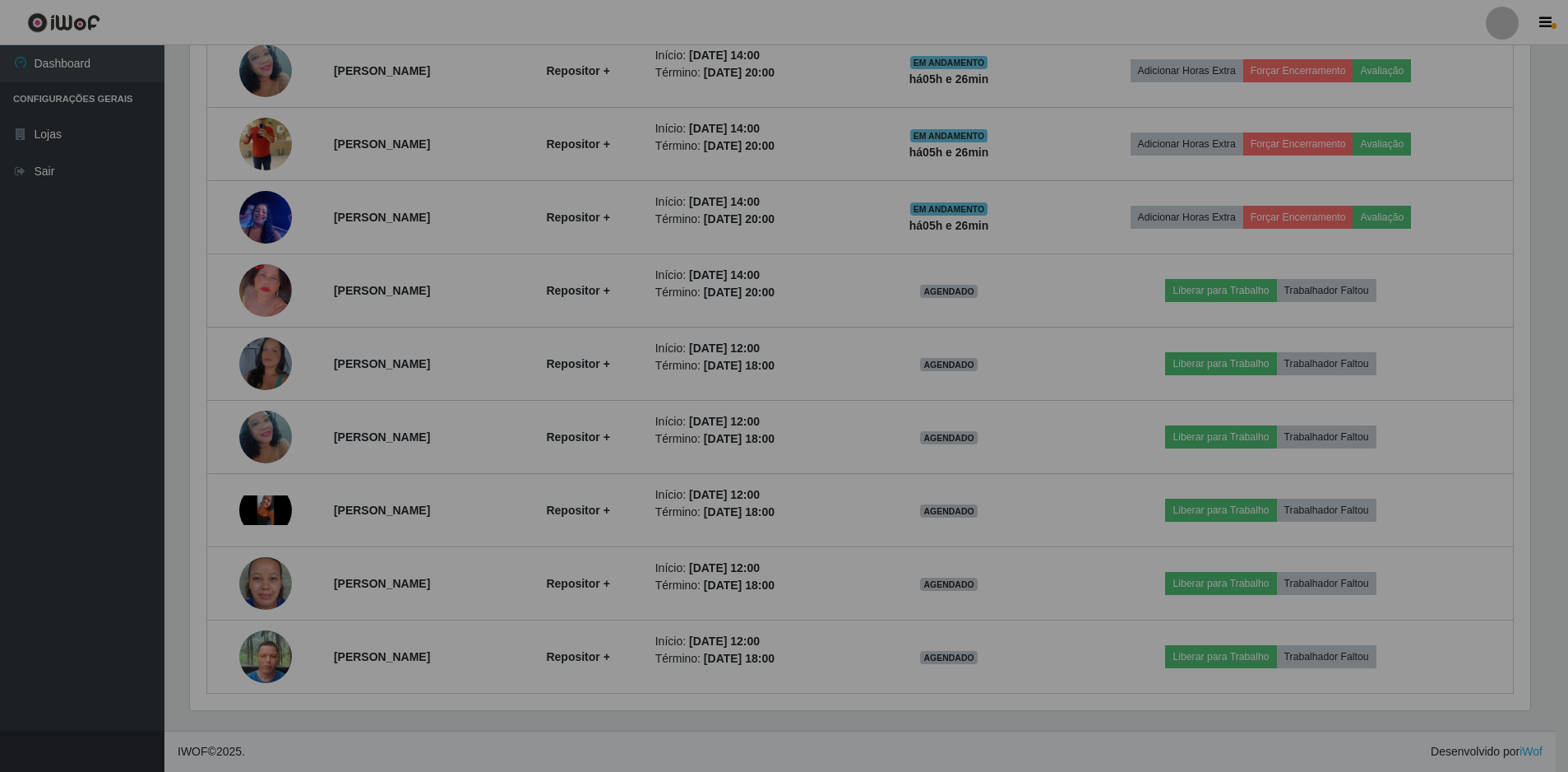
scroll to position [341, 1353]
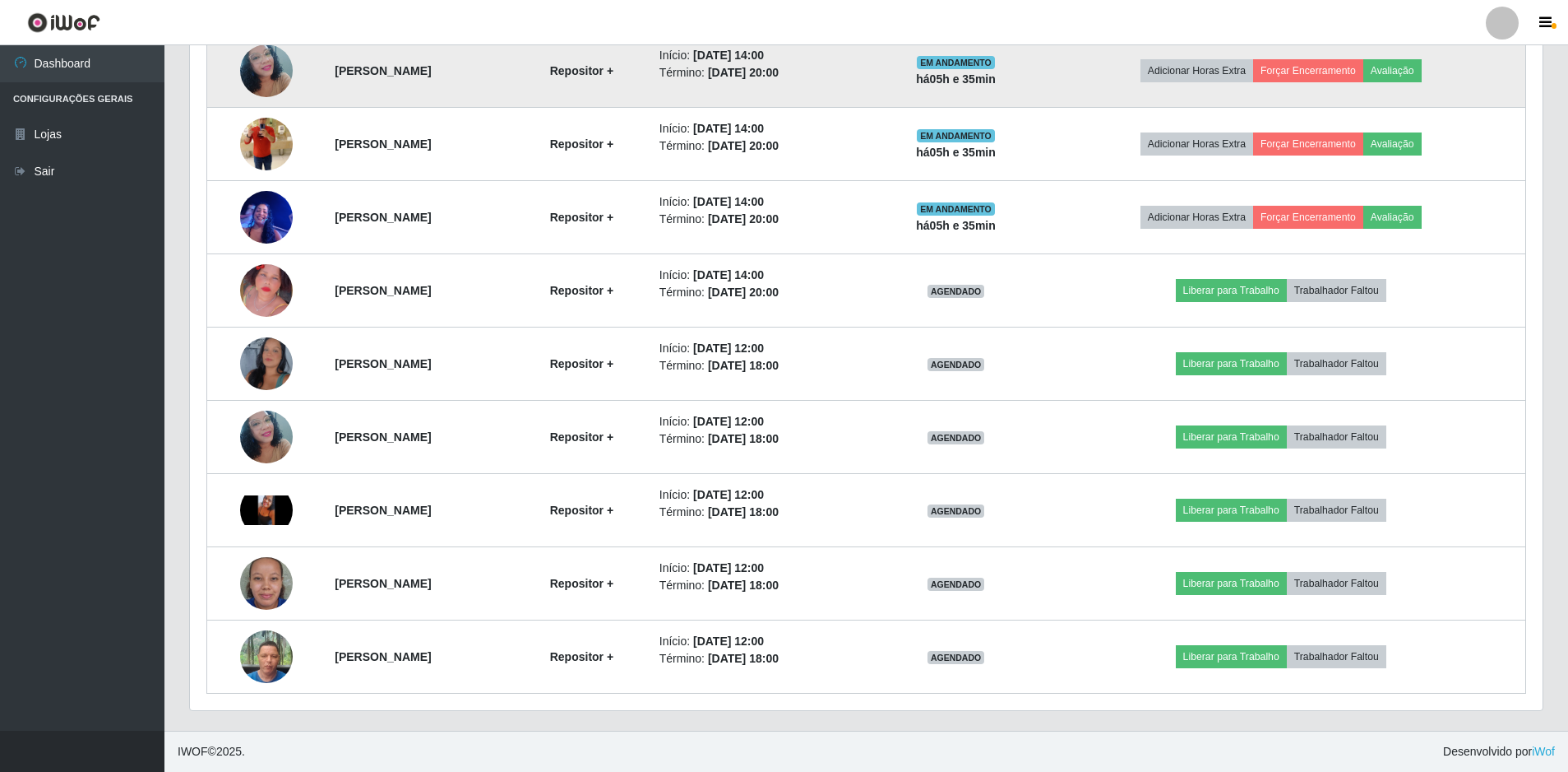
click at [258, 79] on img at bounding box center [266, 70] width 52 height 70
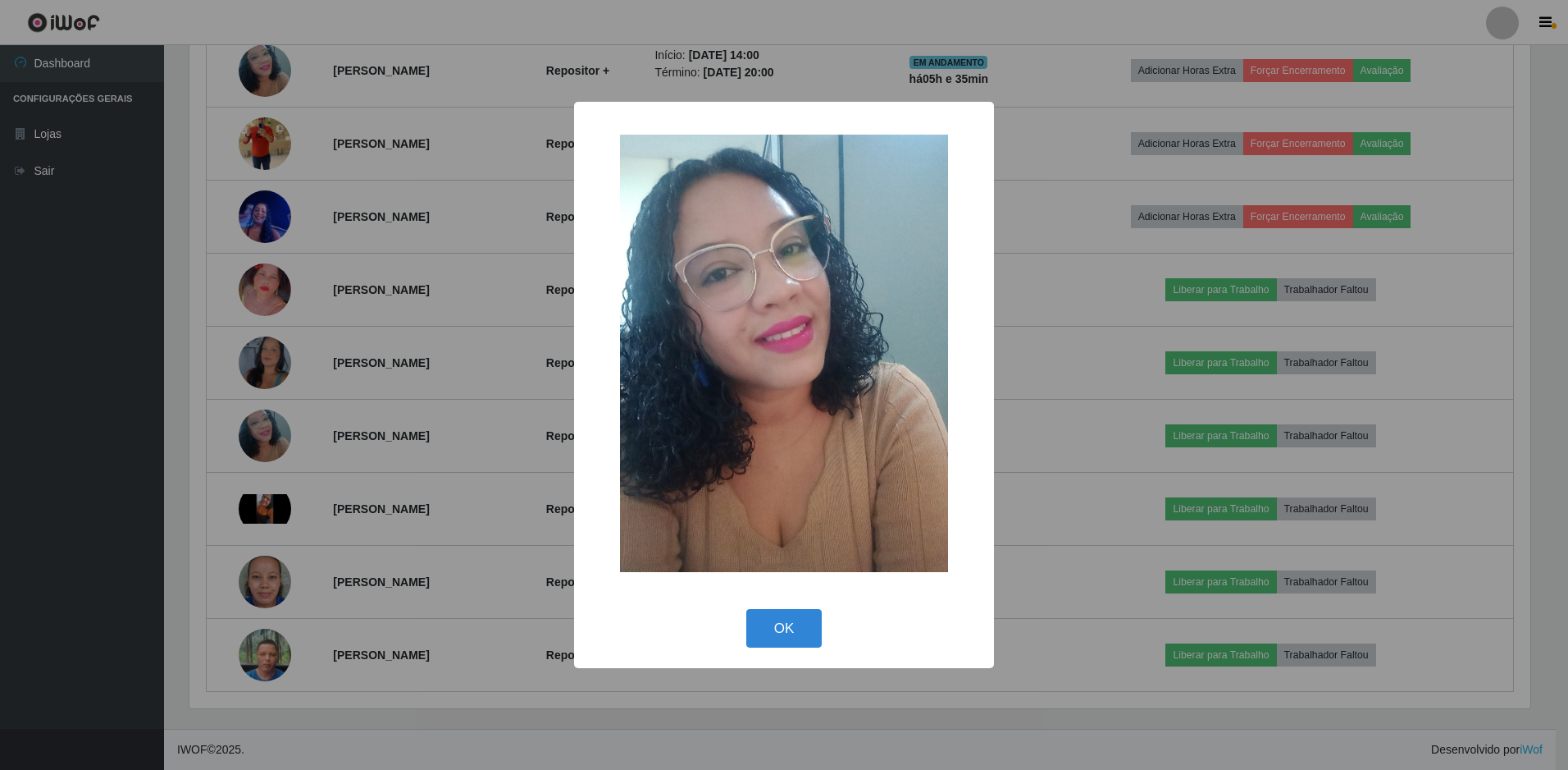
click at [333, 125] on div "× OK Cancel" at bounding box center [784, 385] width 1568 height 770
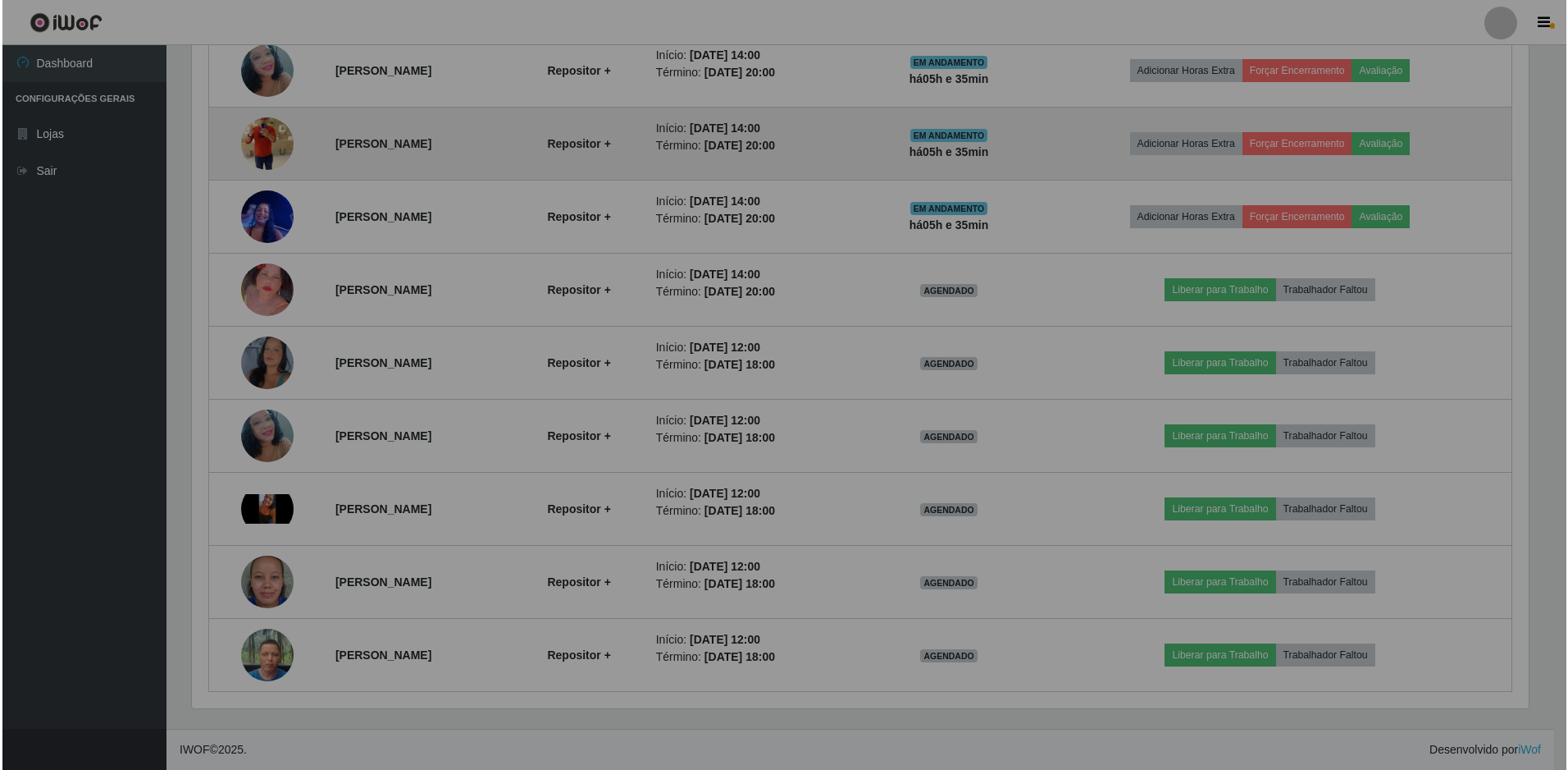
scroll to position [340, 1349]
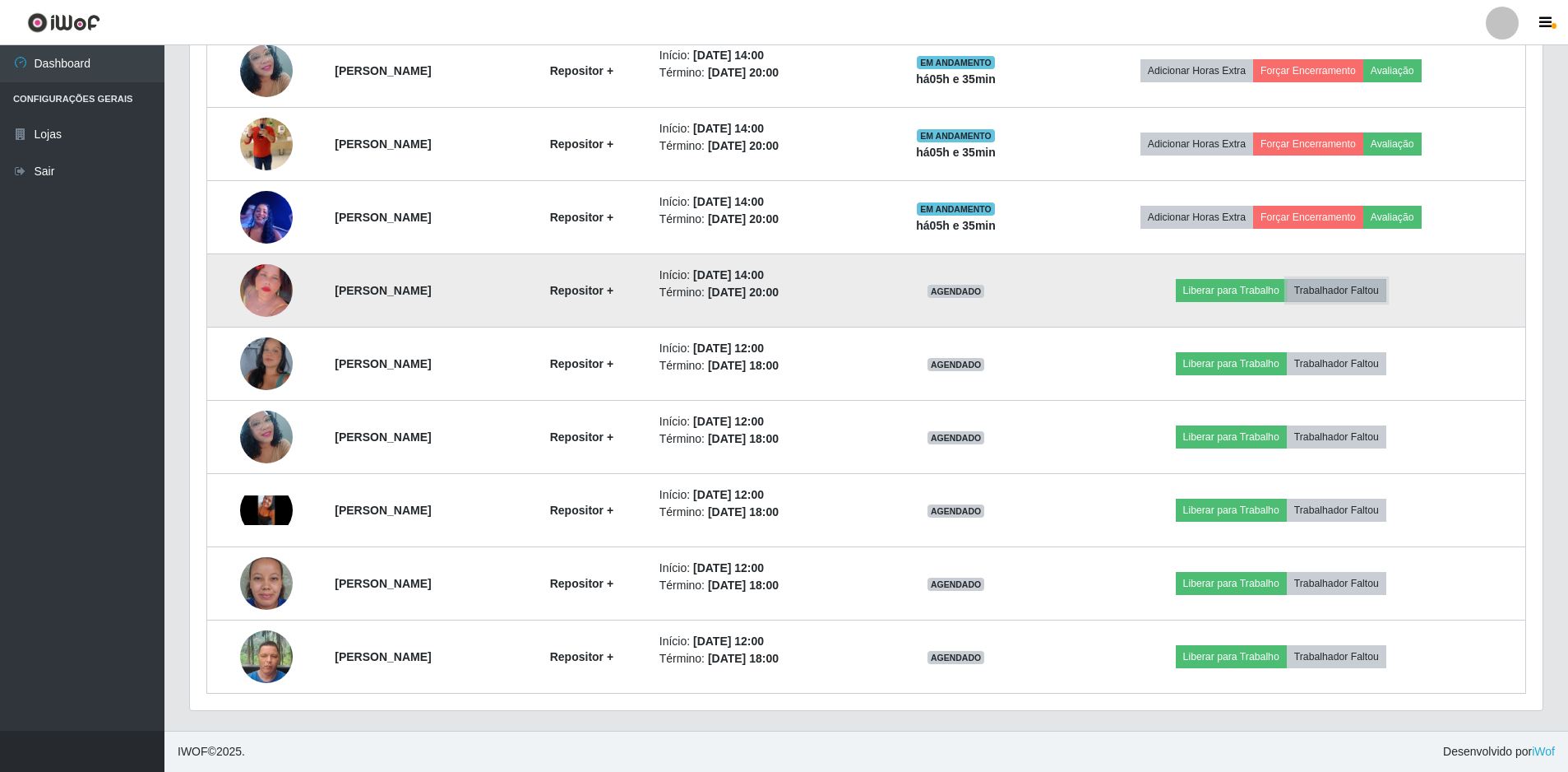
click at [1337, 294] on button "Trabalhador Faltou" at bounding box center [1337, 290] width 99 height 23
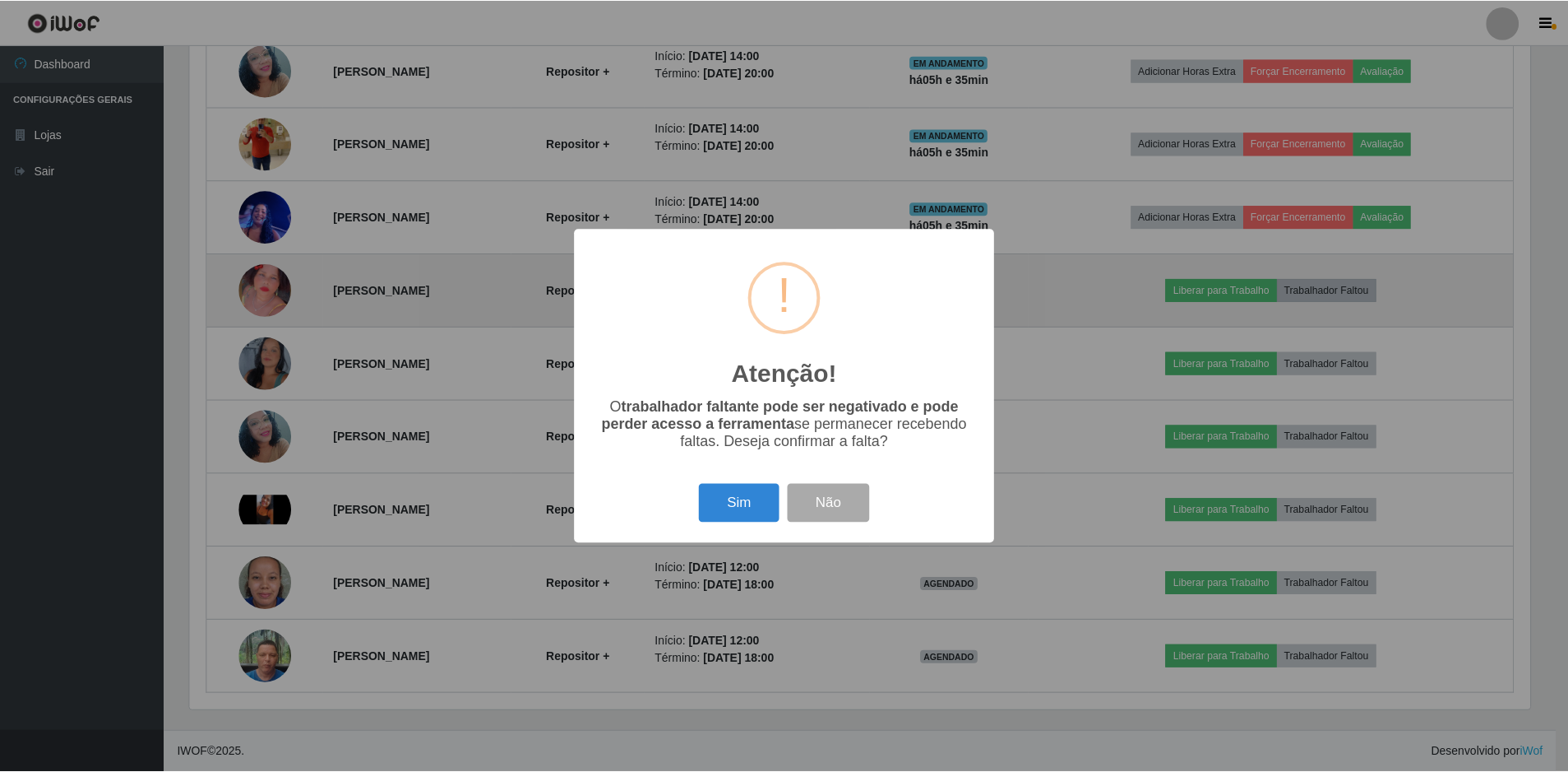
scroll to position [341, 1344]
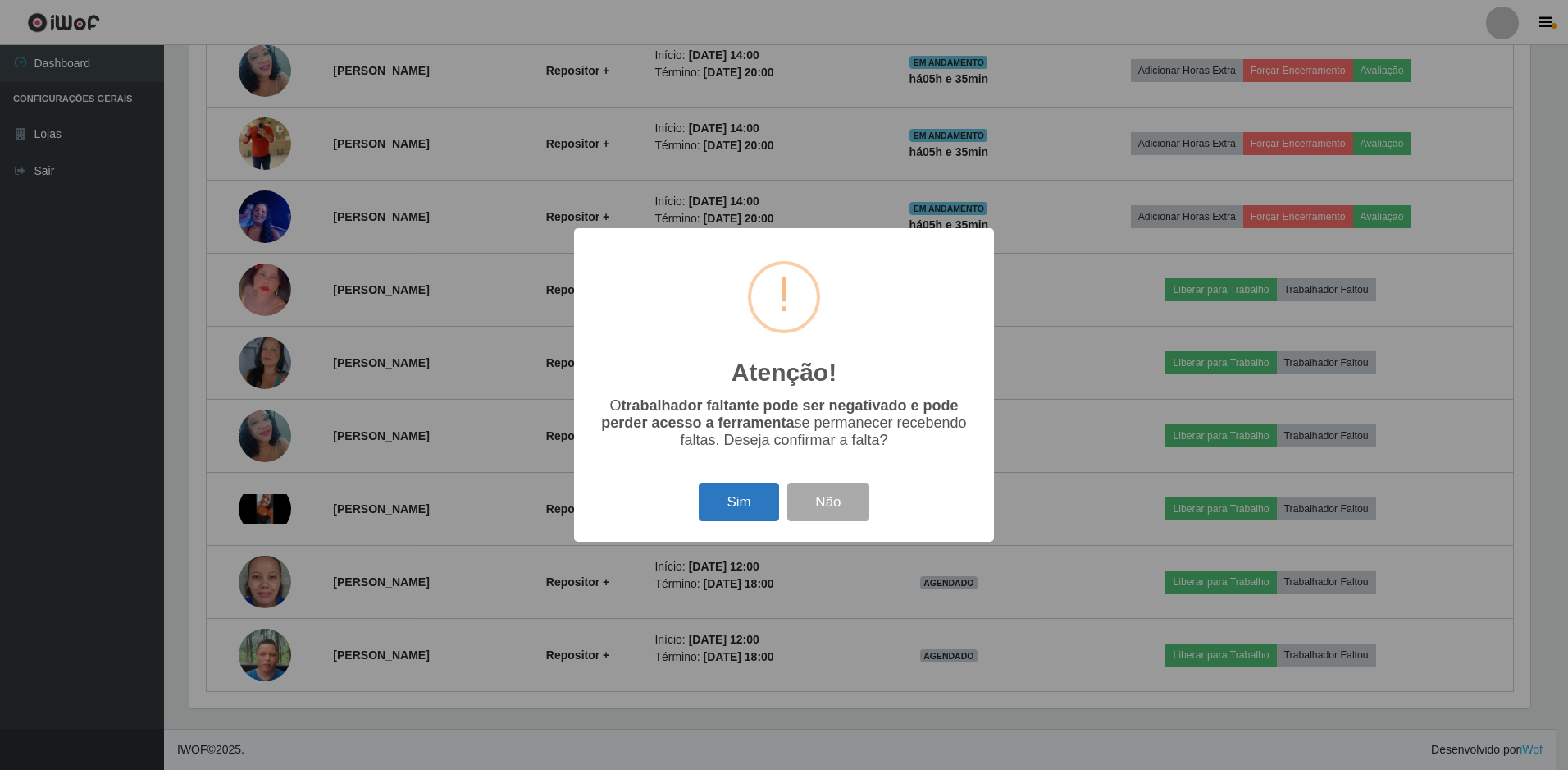
click at [722, 500] on button "Sim" at bounding box center [738, 502] width 80 height 38
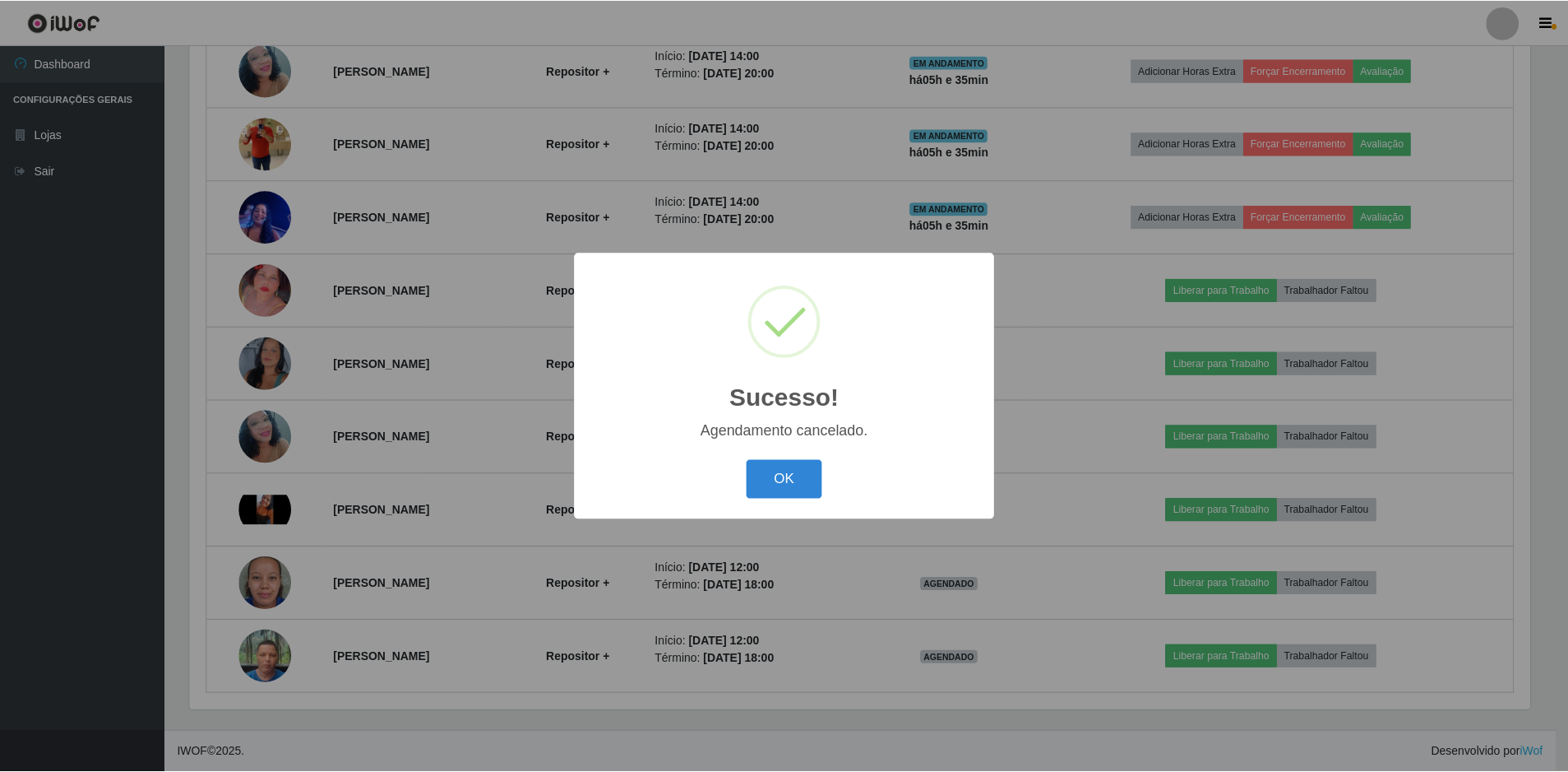
scroll to position [614, 0]
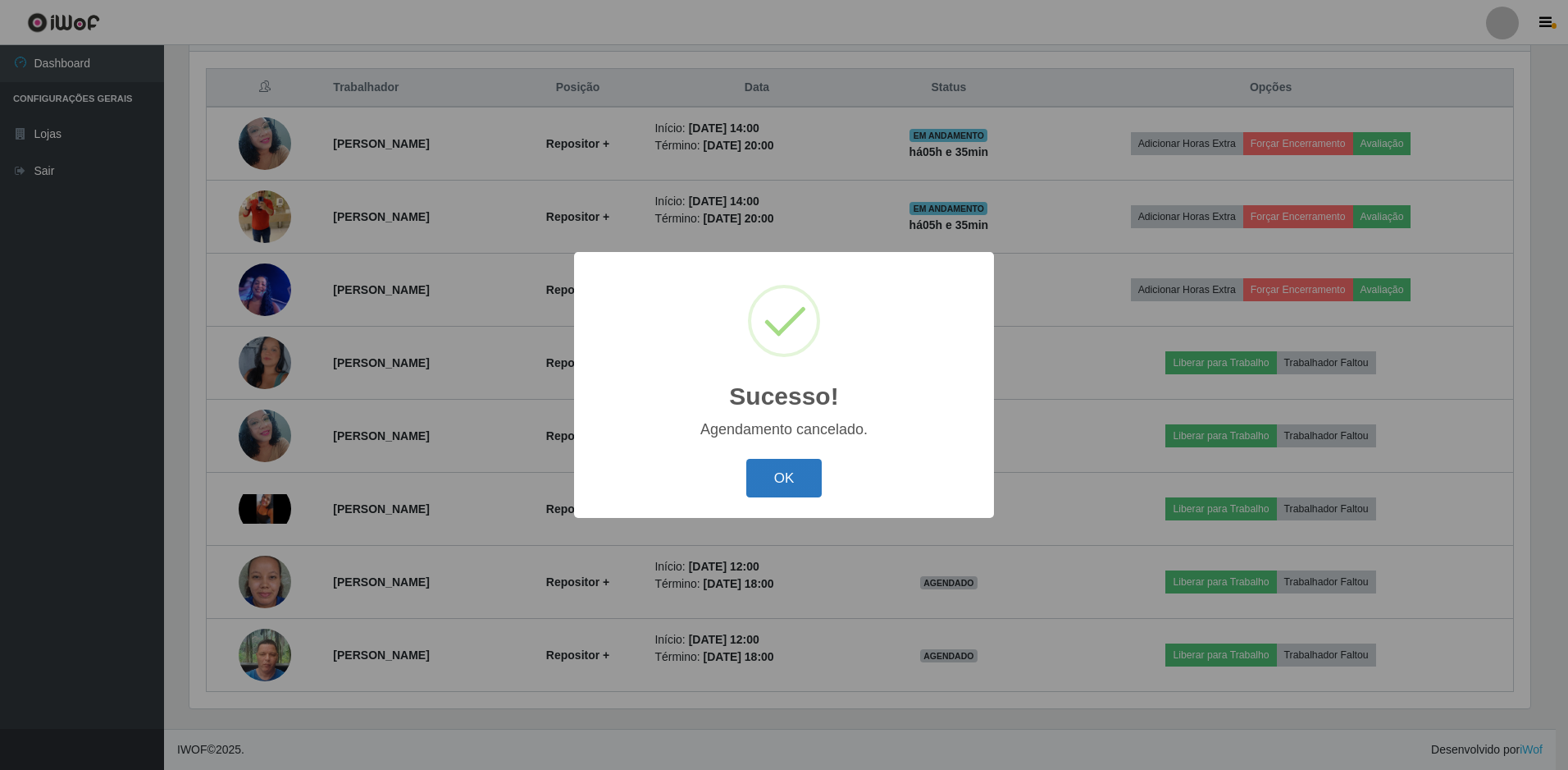
click at [772, 485] on button "OK" at bounding box center [784, 477] width 76 height 38
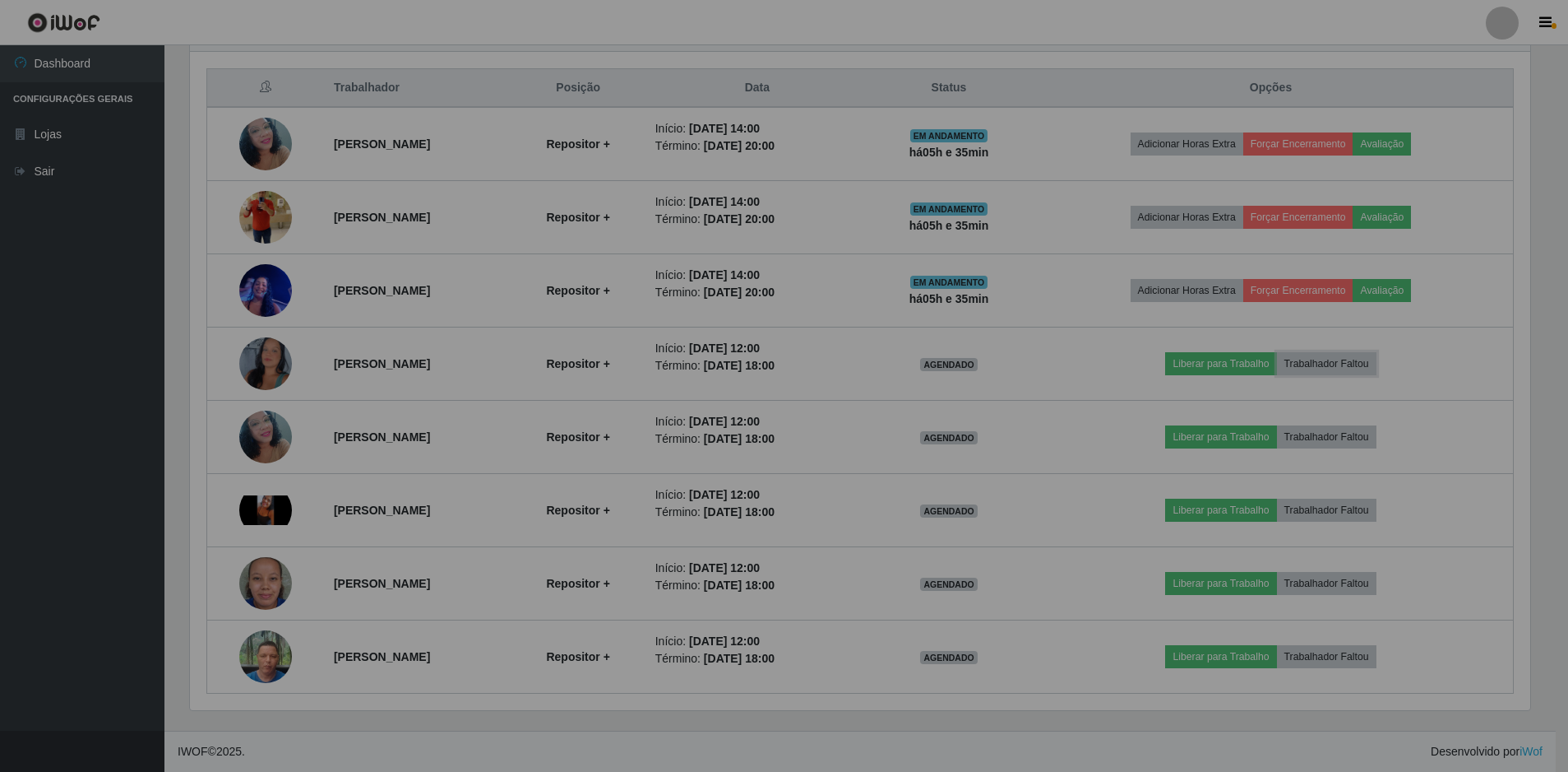
scroll to position [341, 1353]
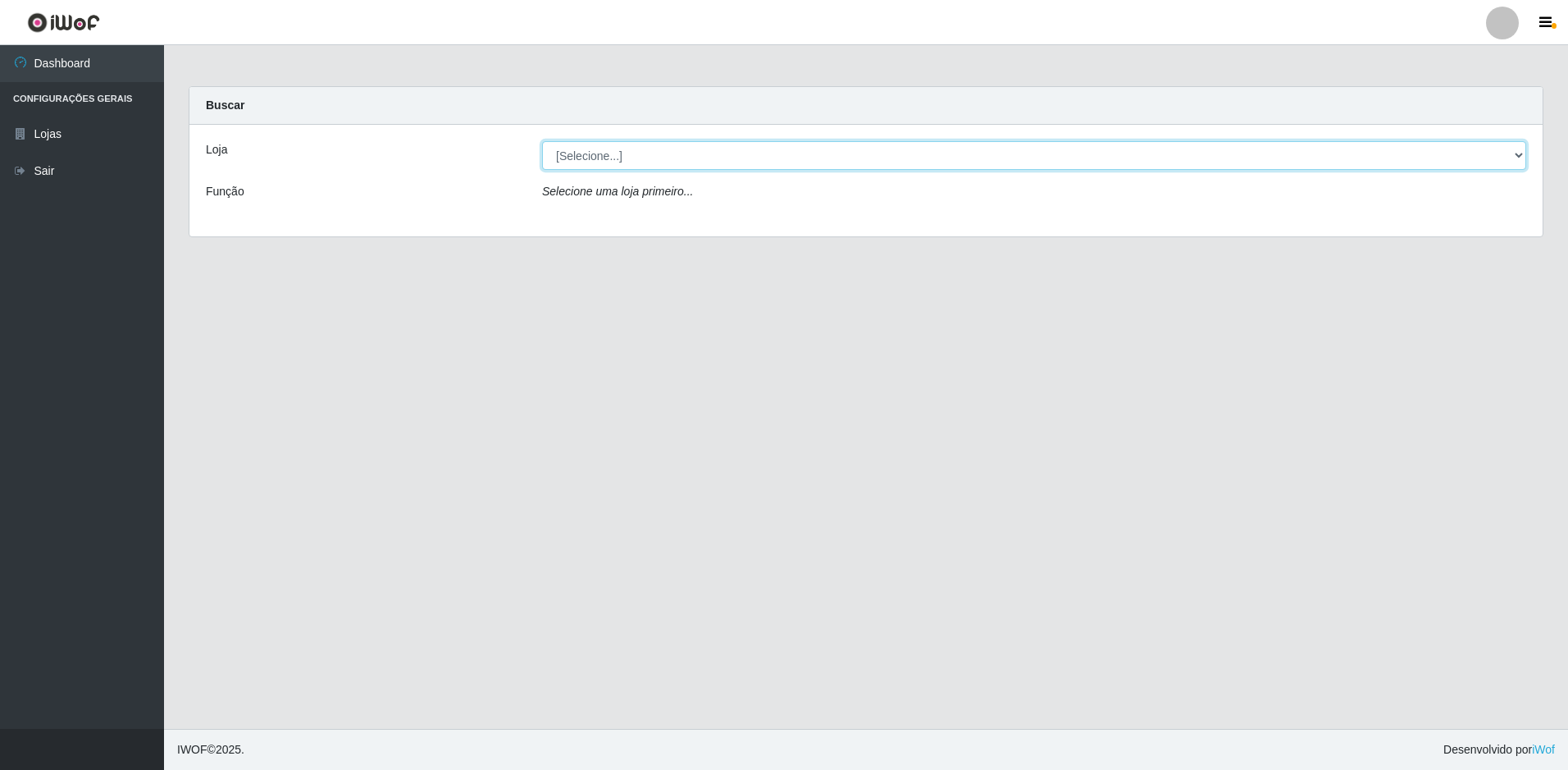
click at [631, 164] on select "[Selecione...] Extrabom - Loja 51 Gaivotas" at bounding box center [1034, 155] width 984 height 29
select select "469"
click at [542, 141] on select "[Selecione...] Extrabom - Loja 51 Gaivotas" at bounding box center [1034, 155] width 984 height 29
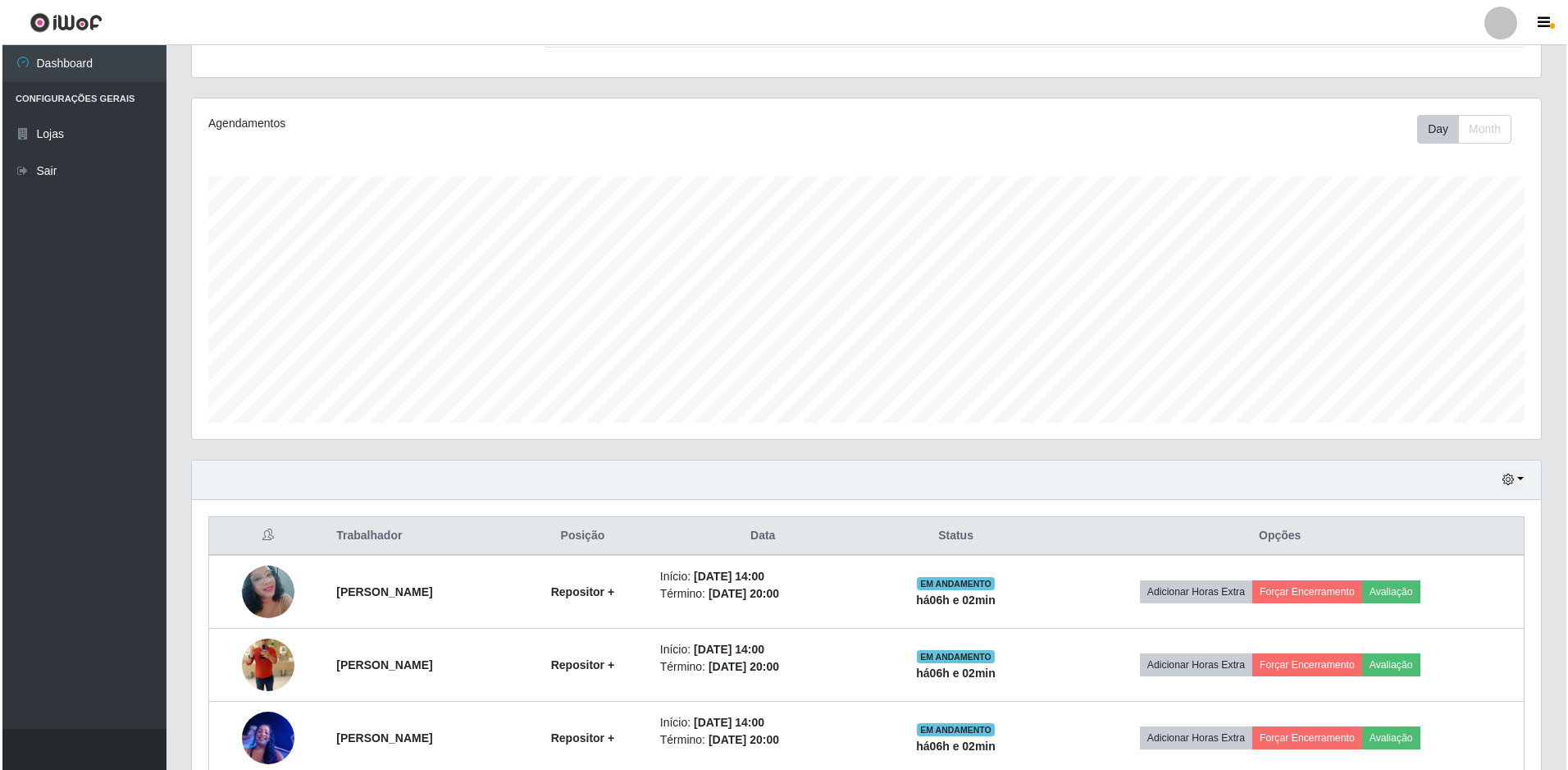
scroll to position [247, 0]
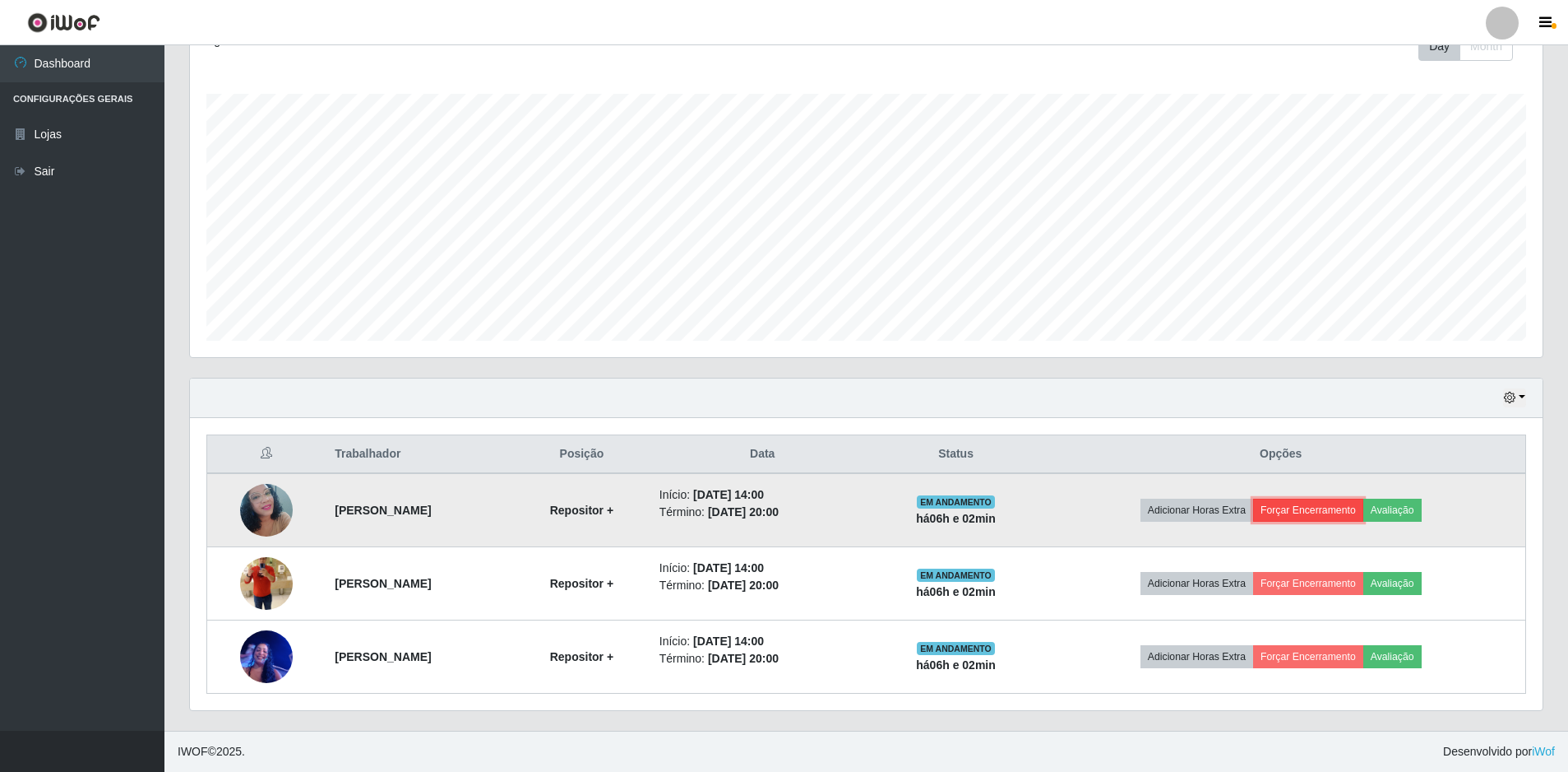
click at [1328, 518] on button "Forçar Encerramento" at bounding box center [1308, 510] width 111 height 23
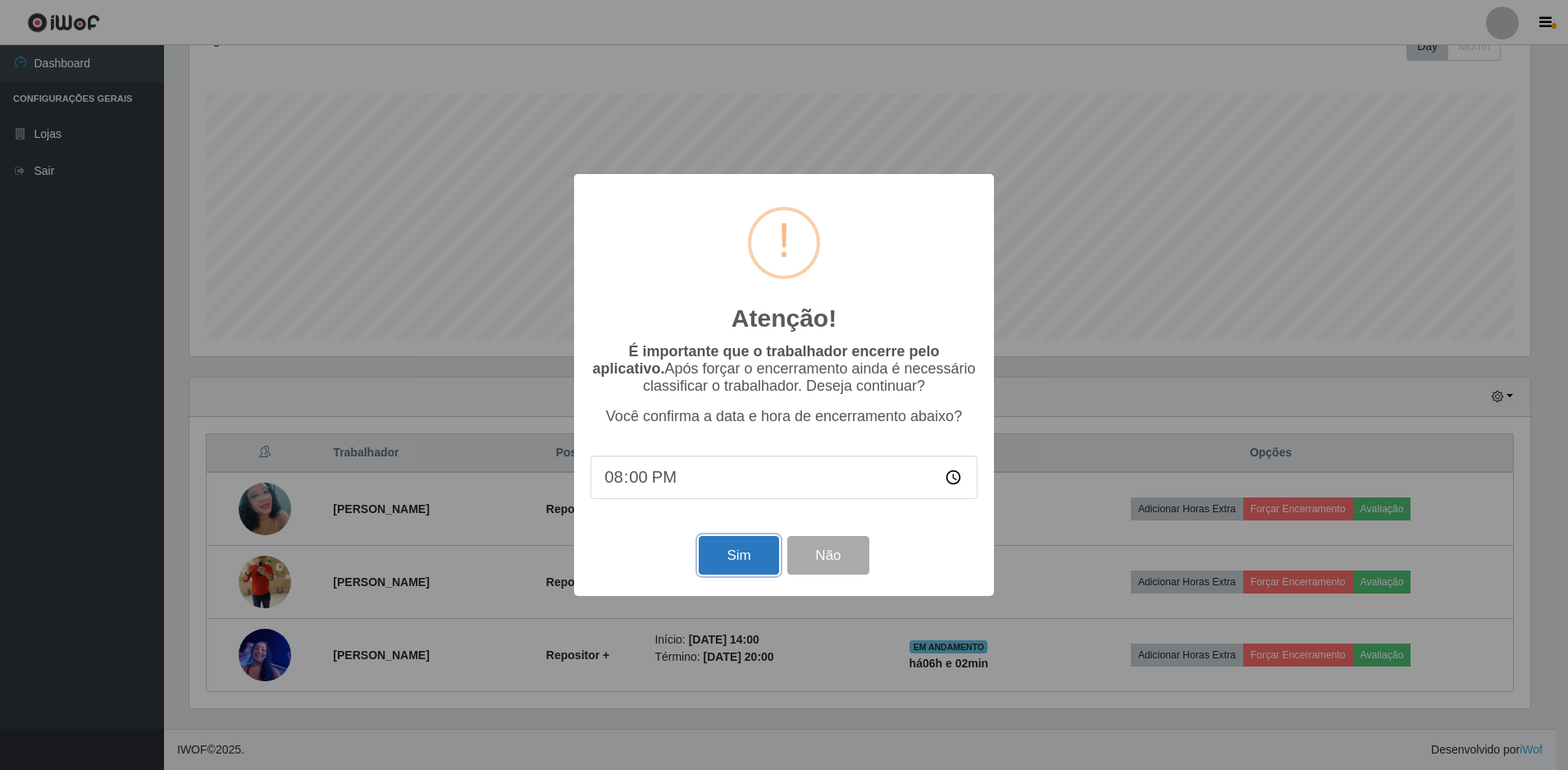
click at [732, 570] on button "Sim" at bounding box center [738, 555] width 80 height 38
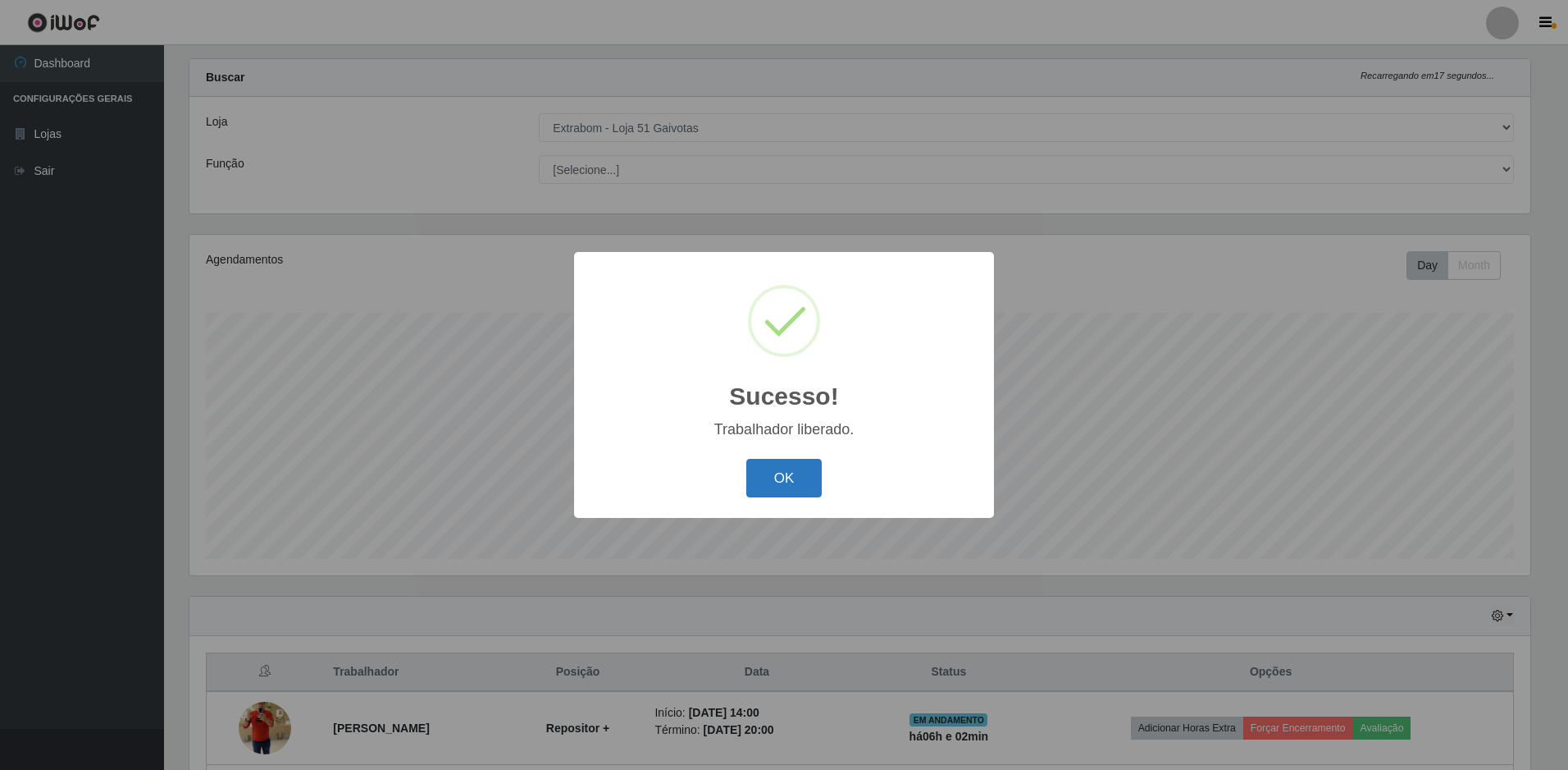
click at [811, 474] on button "OK" at bounding box center [784, 477] width 76 height 38
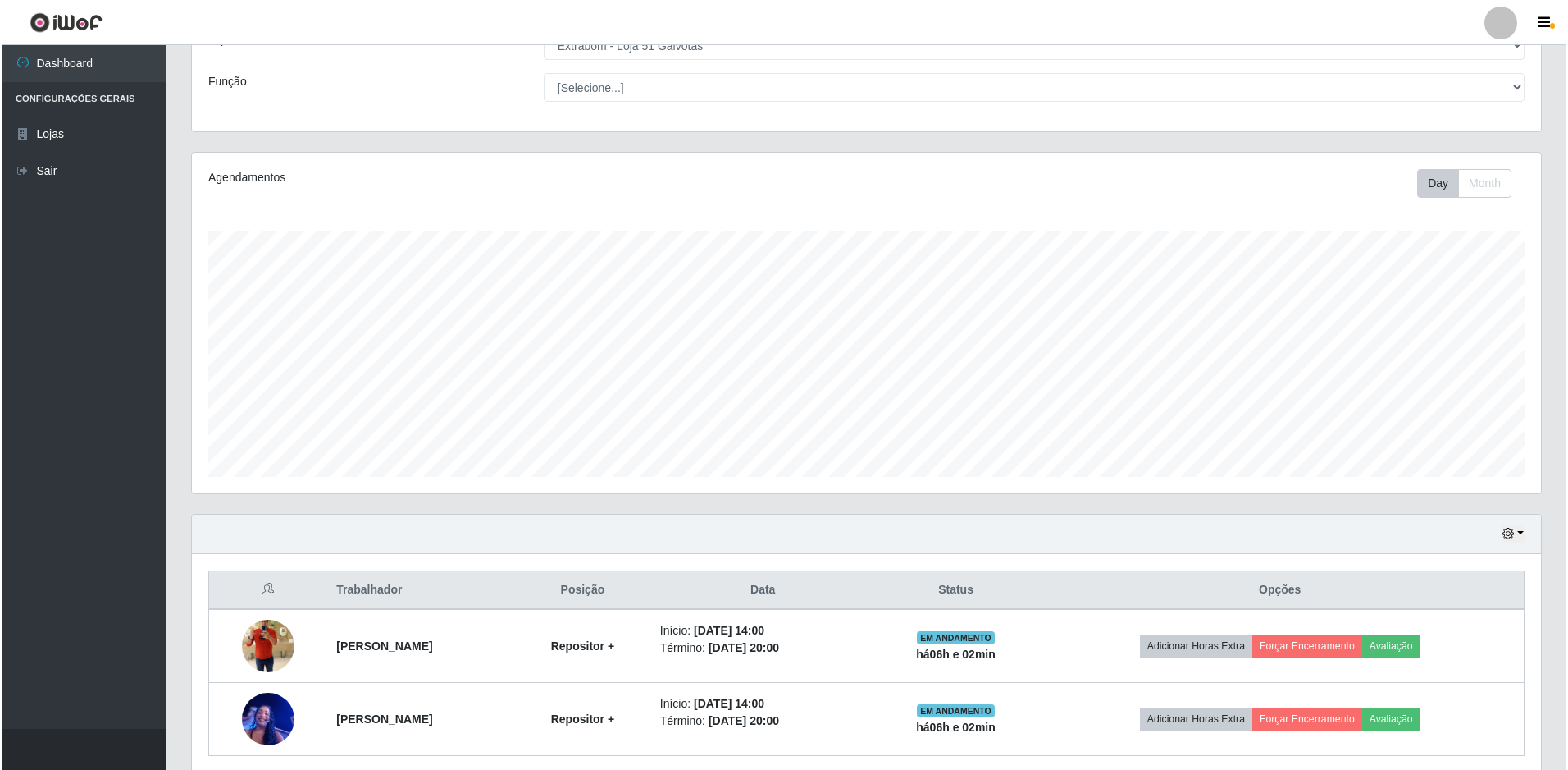
scroll to position [174, 0]
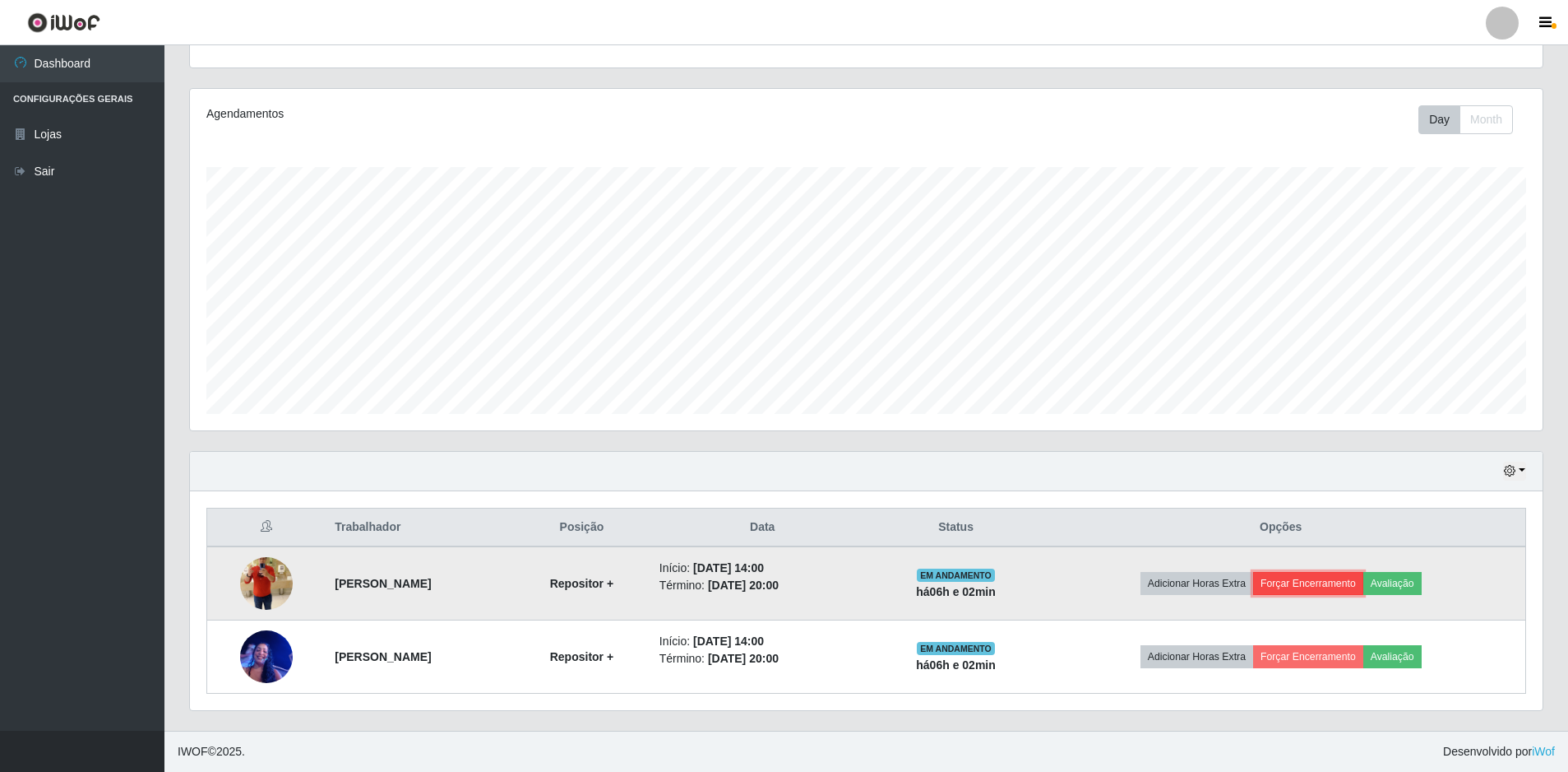
click at [1339, 579] on button "Forçar Encerramento" at bounding box center [1308, 583] width 111 height 23
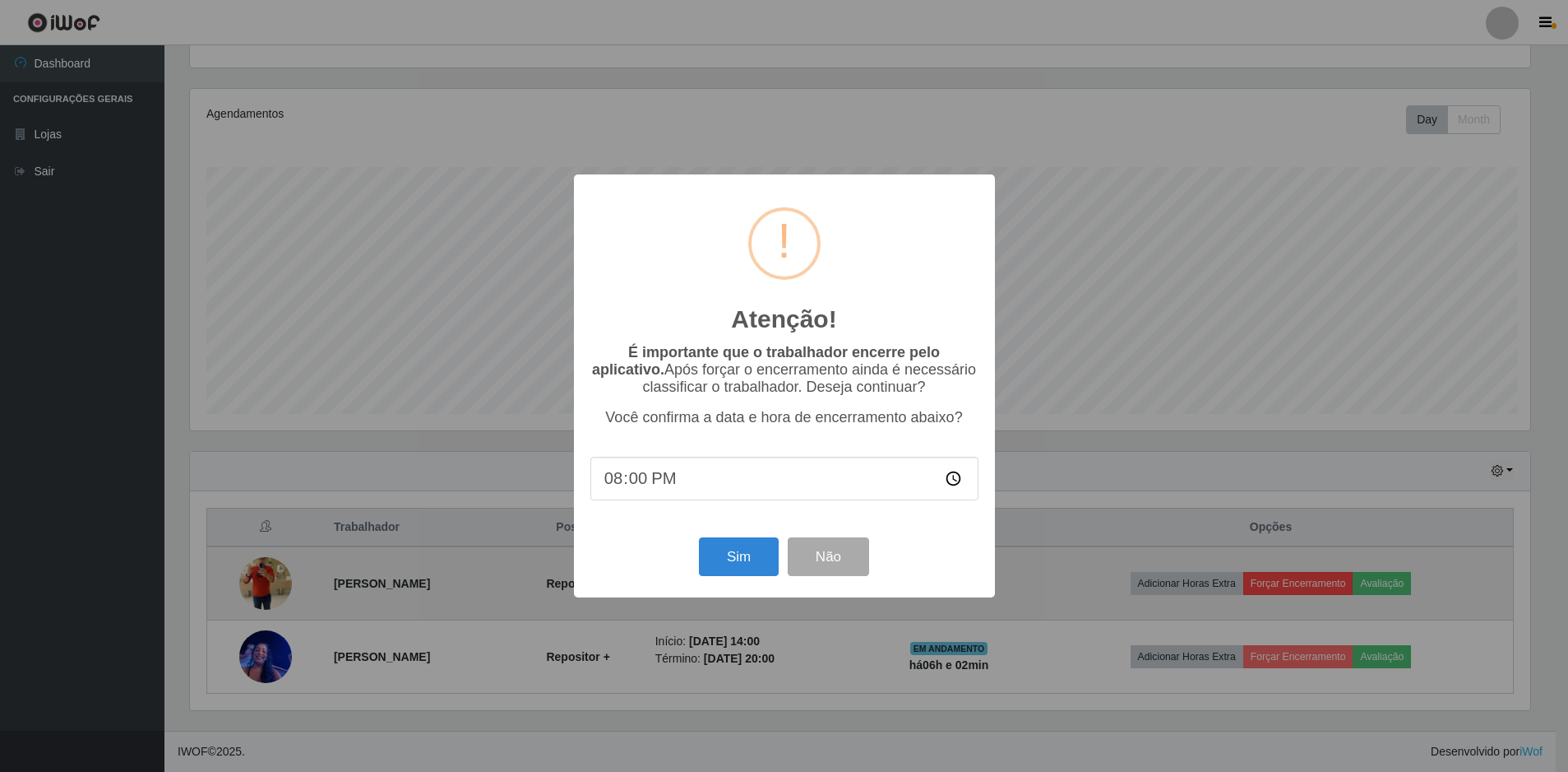
scroll to position [341, 1344]
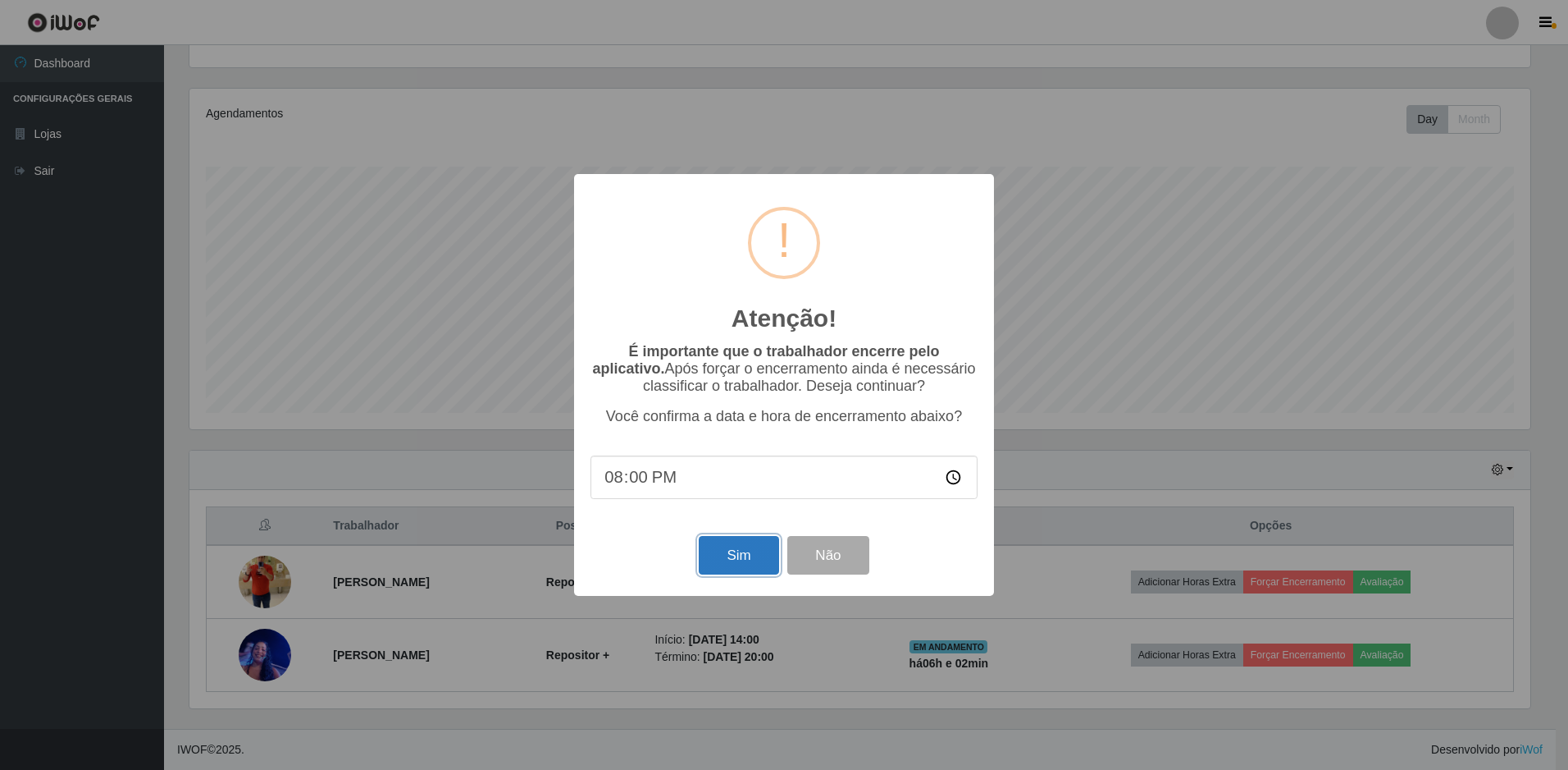
click at [714, 563] on button "Sim" at bounding box center [738, 555] width 80 height 38
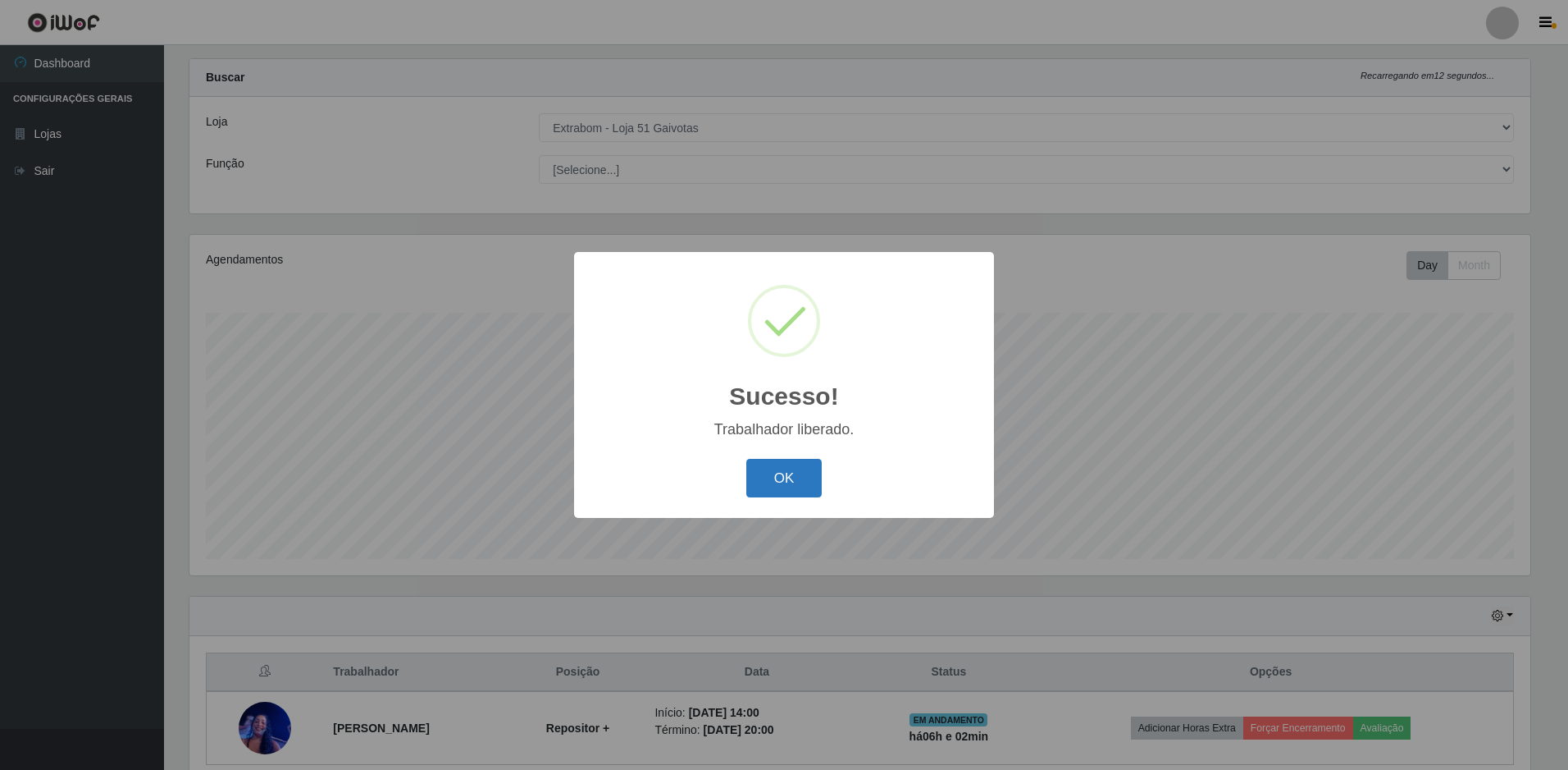
click at [796, 489] on button "OK" at bounding box center [784, 477] width 76 height 38
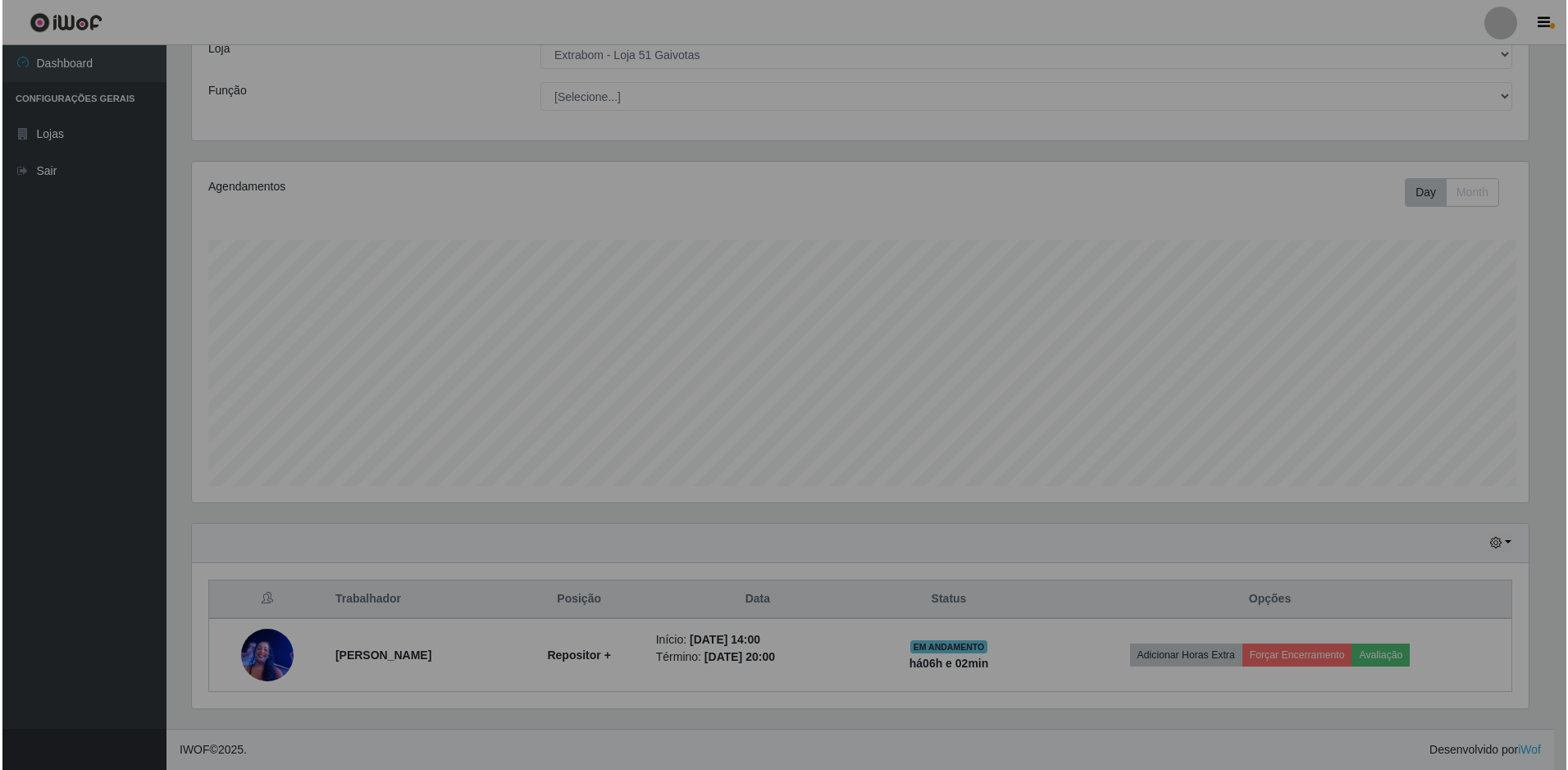
scroll to position [340, 1349]
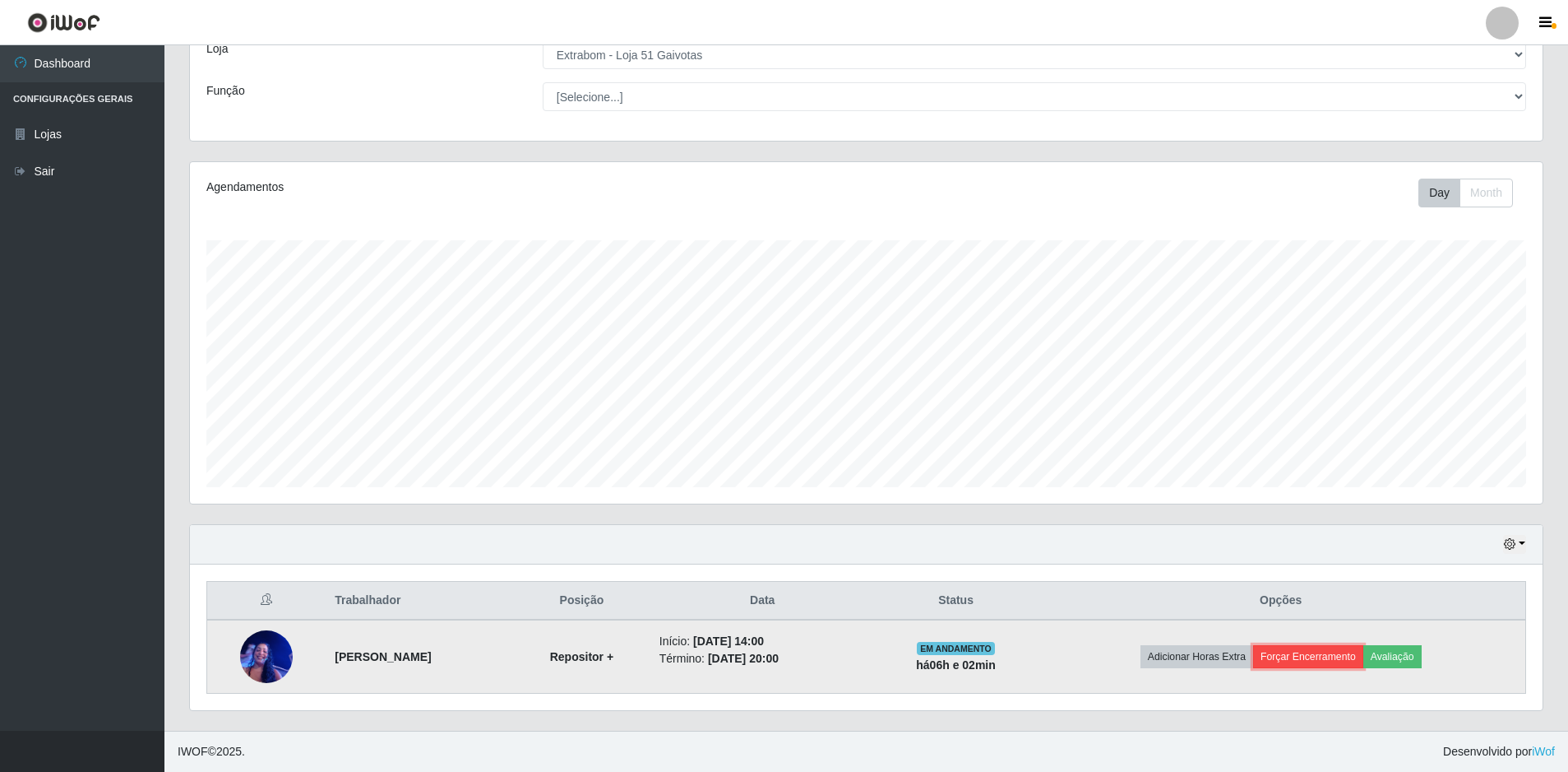
click at [1317, 659] on button "Forçar Encerramento" at bounding box center [1308, 656] width 111 height 23
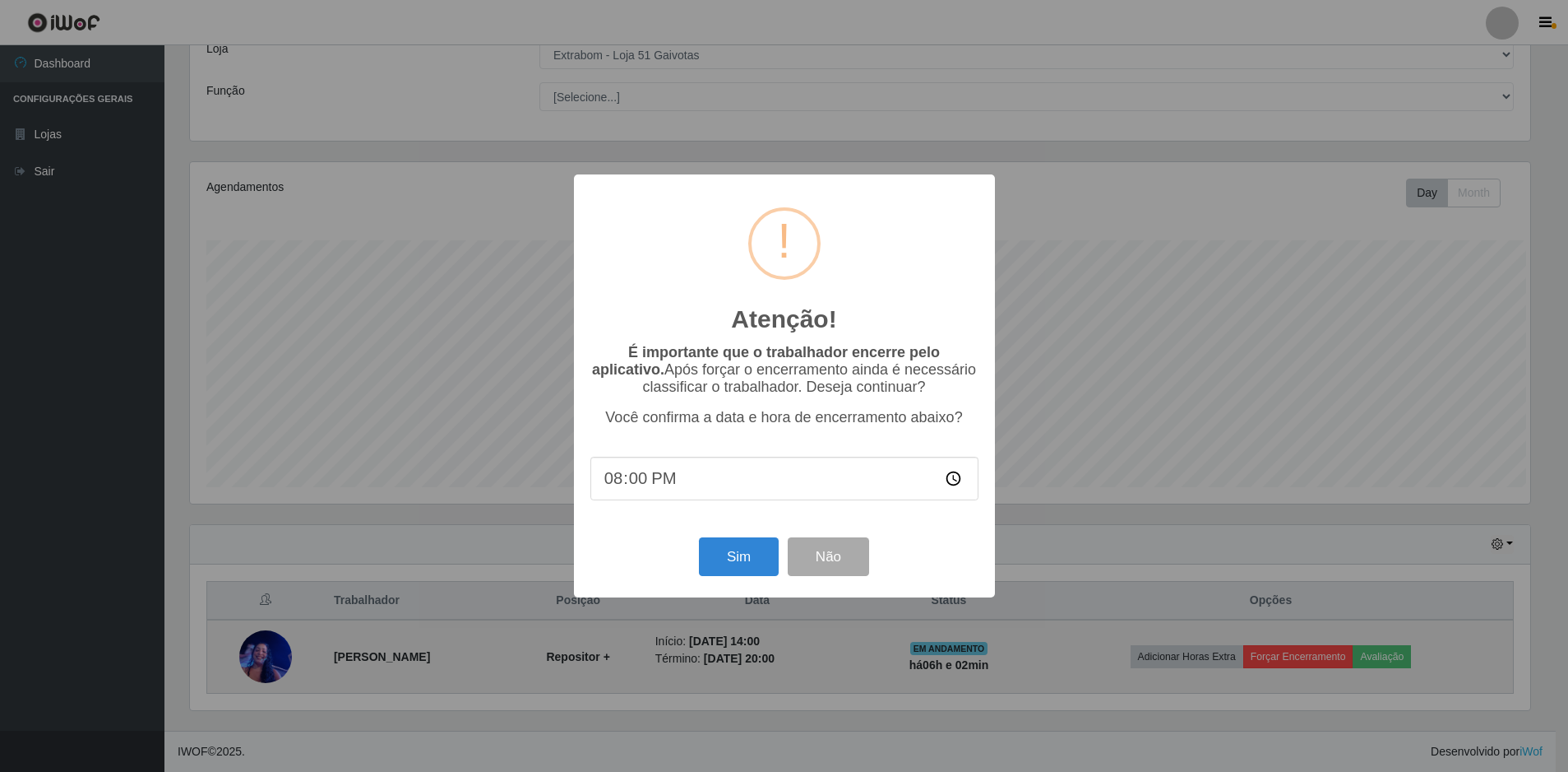
scroll to position [341, 1344]
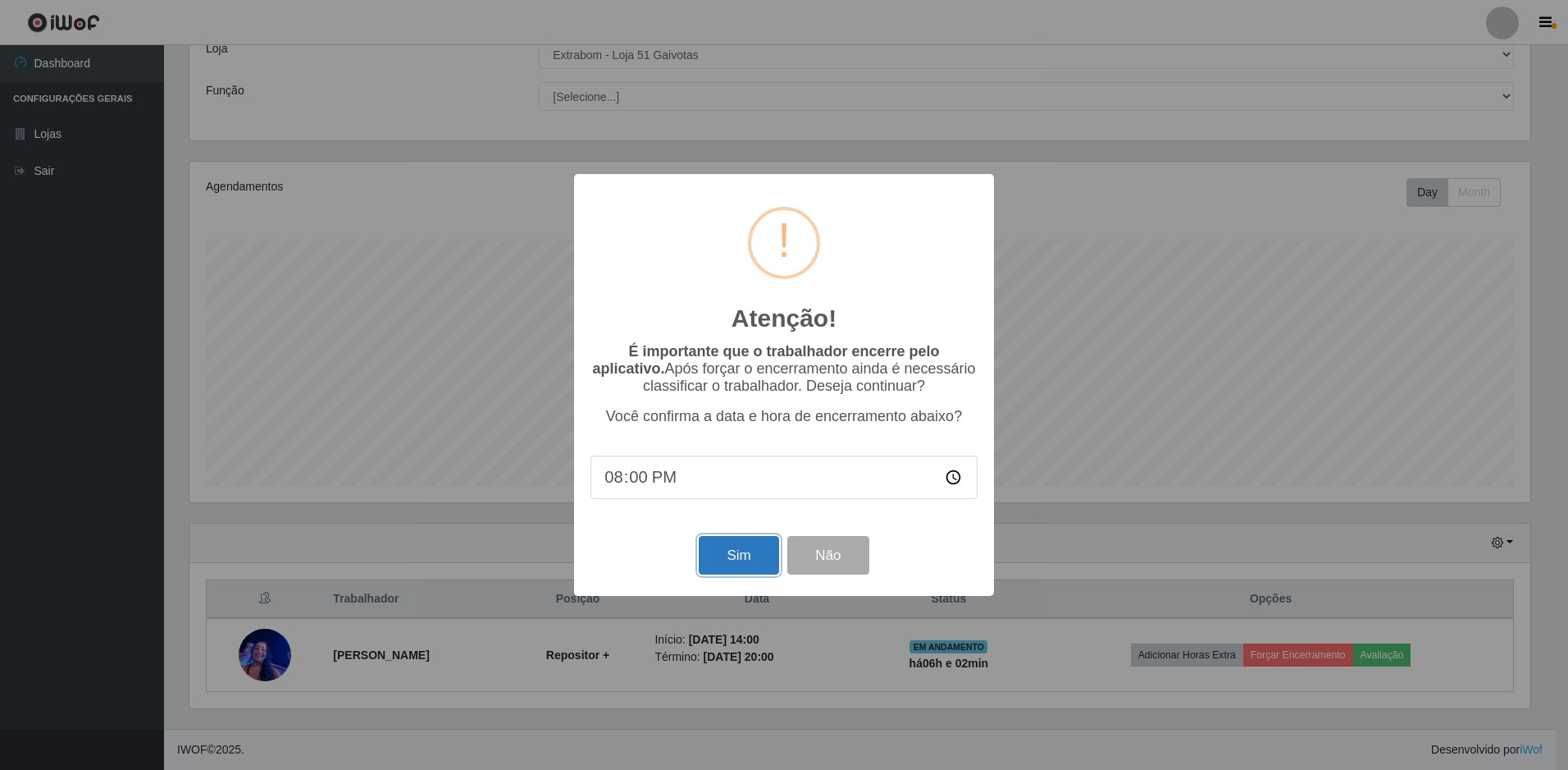
click at [735, 569] on button "Sim" at bounding box center [738, 555] width 80 height 38
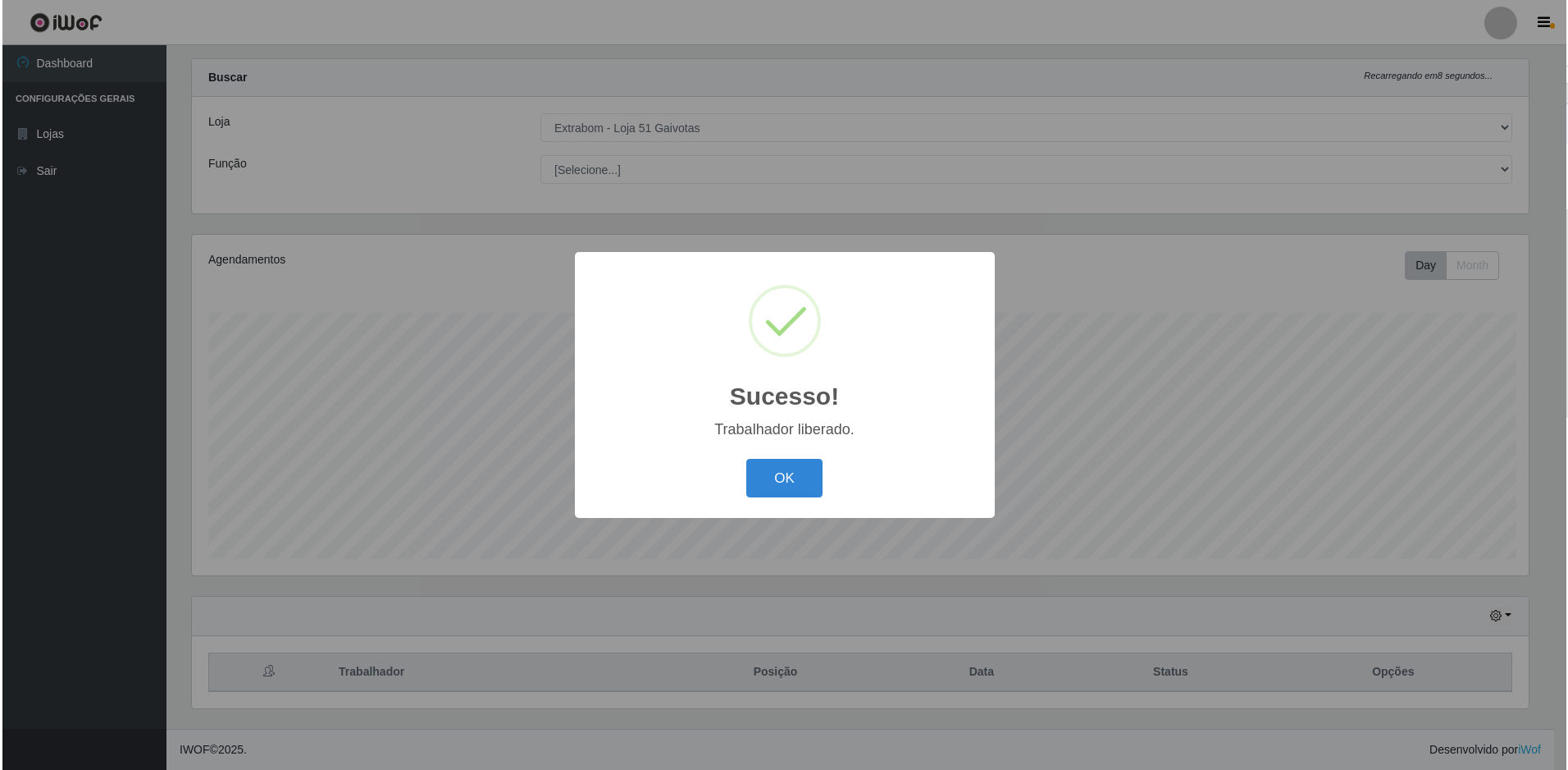
scroll to position [0, 0]
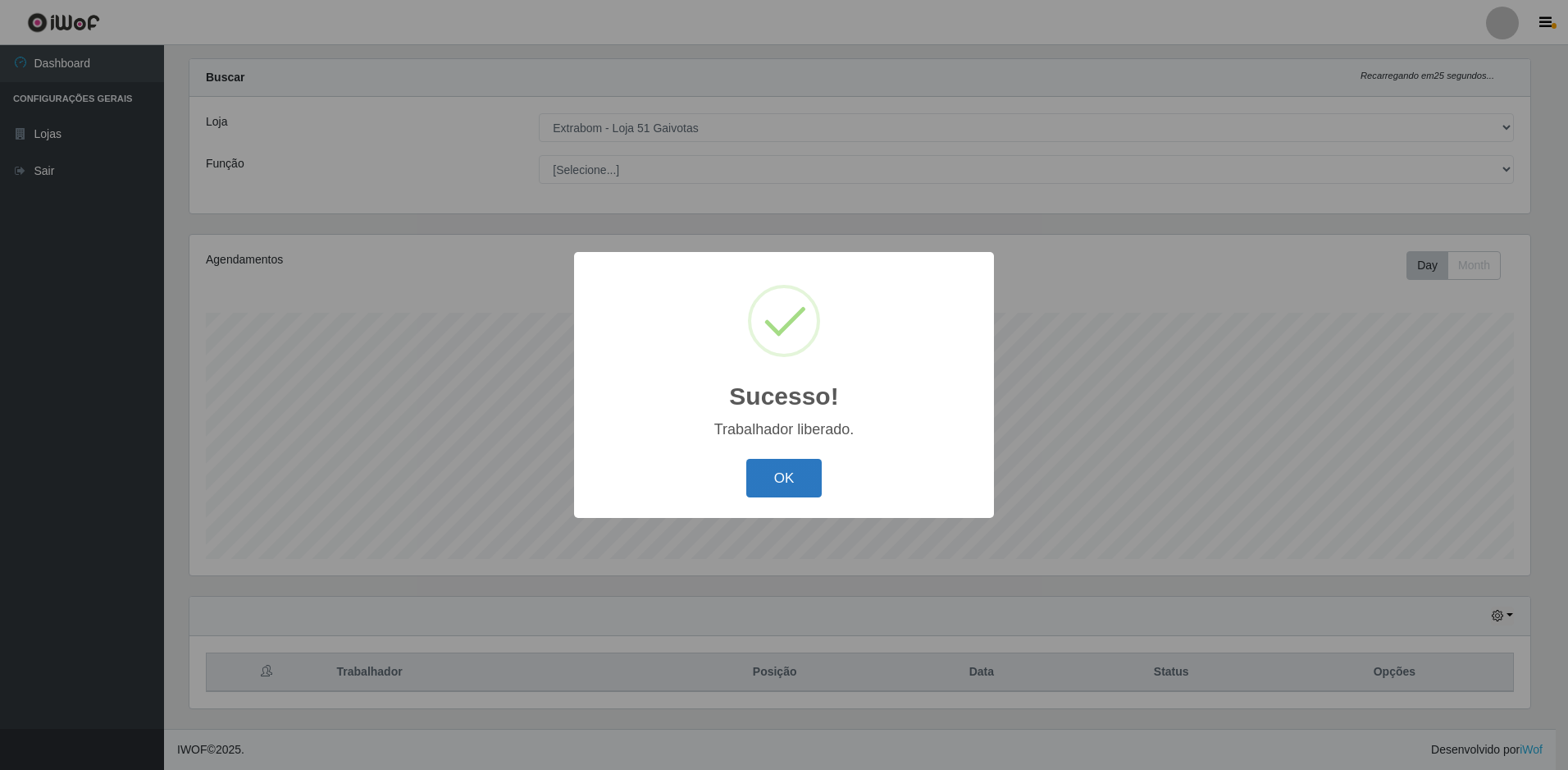
click at [771, 486] on button "OK" at bounding box center [784, 477] width 76 height 38
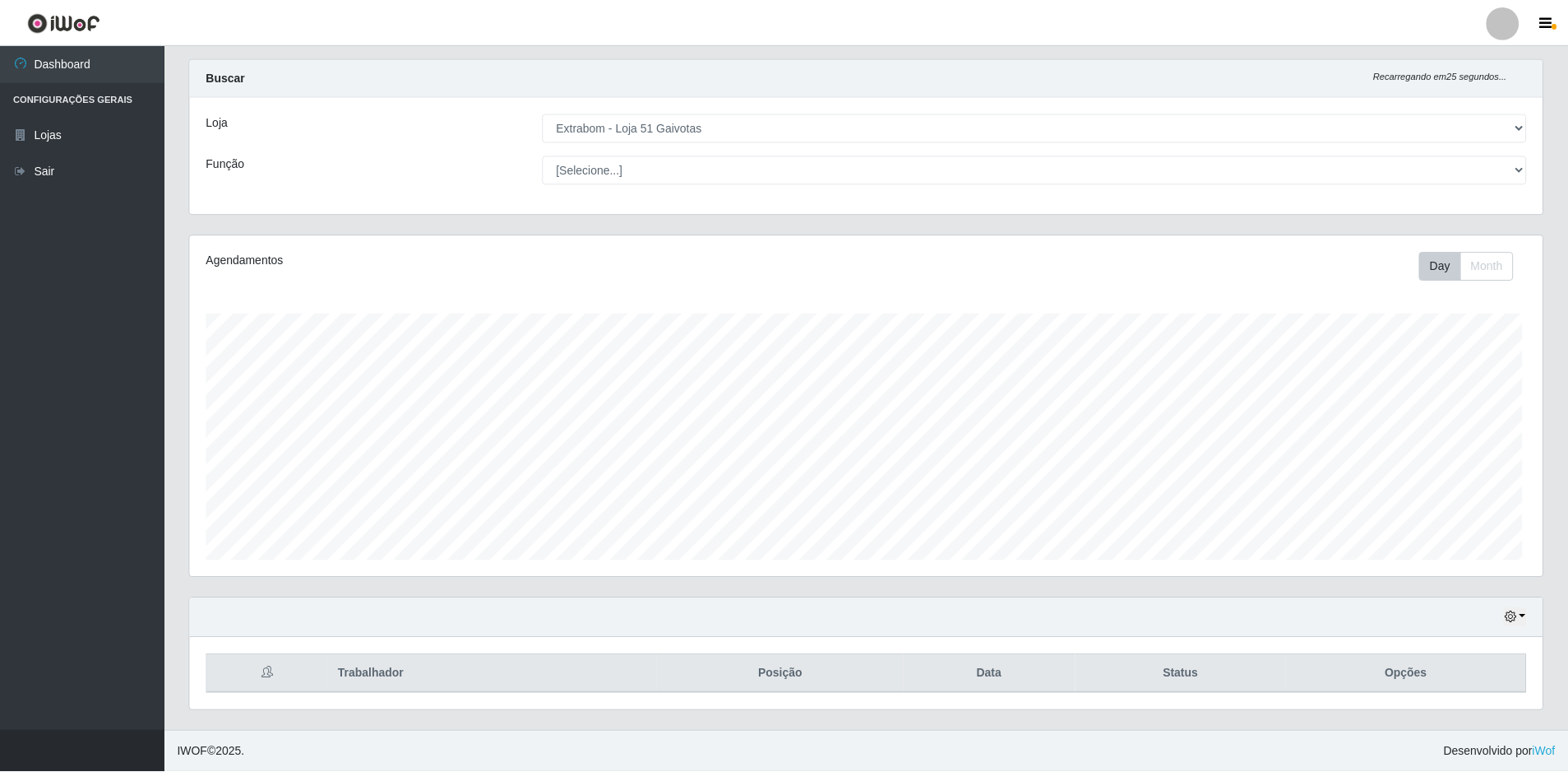
scroll to position [341, 1353]
click at [90, 148] on link "Lojas" at bounding box center [82, 134] width 164 height 37
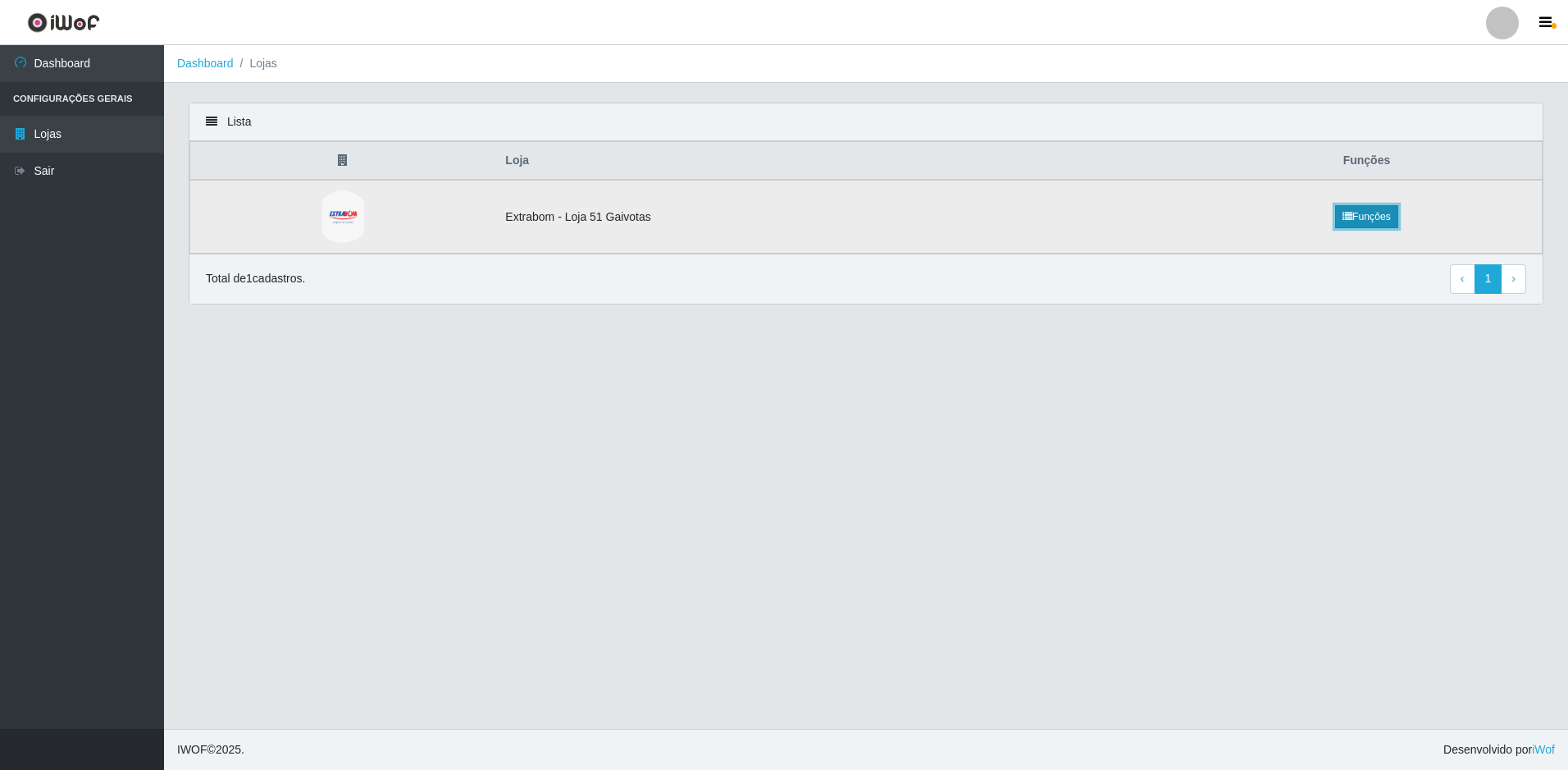
click at [1393, 217] on link "Funções" at bounding box center [1367, 216] width 63 height 23
